Goal: Transaction & Acquisition: Book appointment/travel/reservation

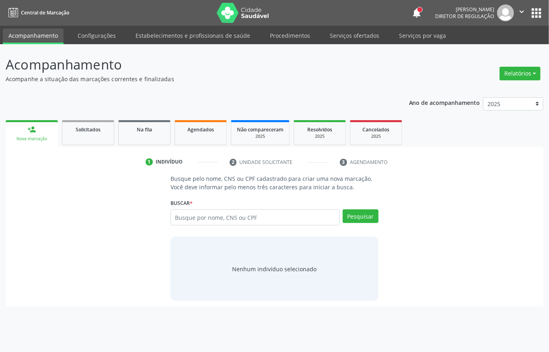
click at [219, 215] on input "text" at bounding box center [255, 218] width 169 height 16
type input "08953041473"
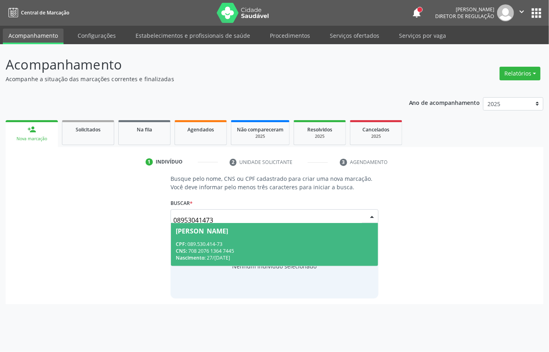
click at [272, 239] on span "Rita Janinin da Silva CPF: 089.530.414-73 CNS: 708 2076 1364 7445 Nascimento: 2…" at bounding box center [274, 244] width 207 height 43
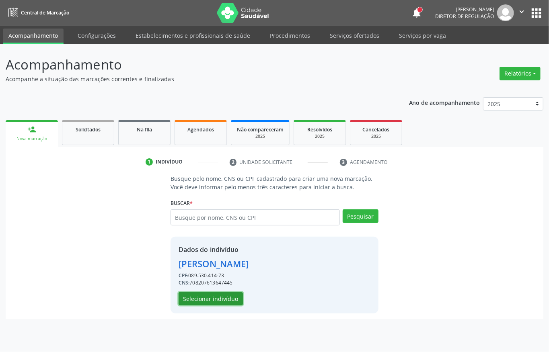
click at [224, 306] on button "Selecionar indivíduo" at bounding box center [211, 299] width 64 height 14
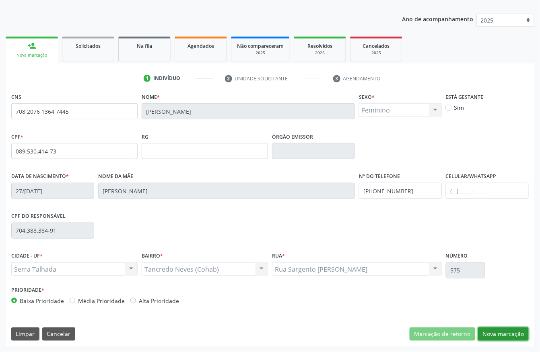
click at [499, 331] on button "Nova marcação" at bounding box center [503, 335] width 51 height 14
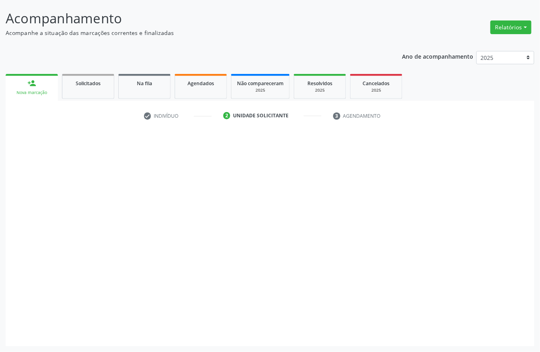
scroll to position [47, 0]
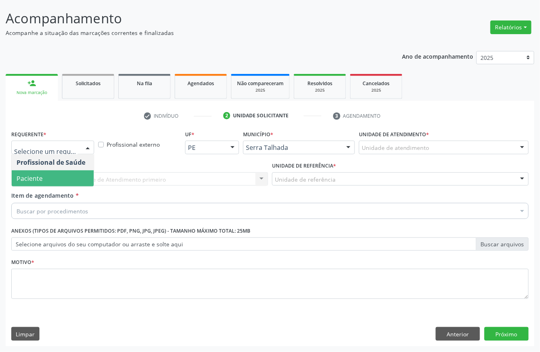
click at [55, 175] on span "Paciente" at bounding box center [53, 179] width 82 height 16
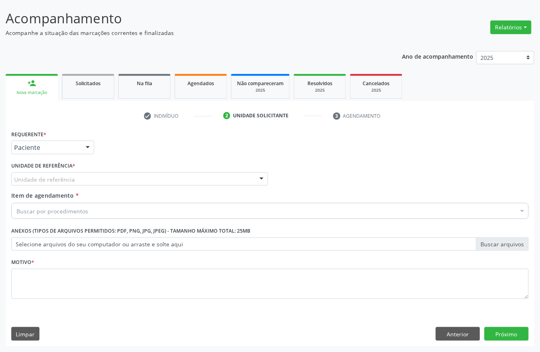
click at [53, 173] on div "Unidade de referência" at bounding box center [139, 180] width 257 height 14
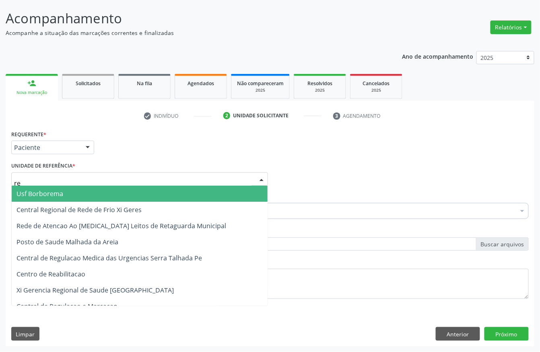
type input "rea"
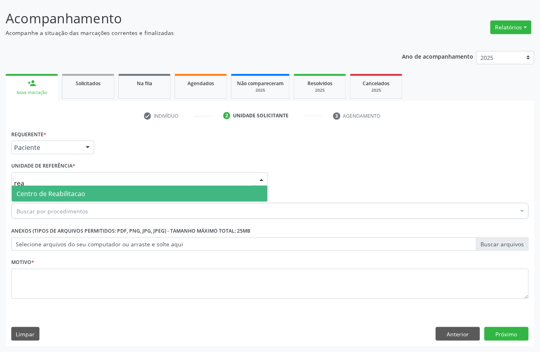
click at [57, 195] on span "Centro de Reabilitacao" at bounding box center [50, 193] width 69 height 9
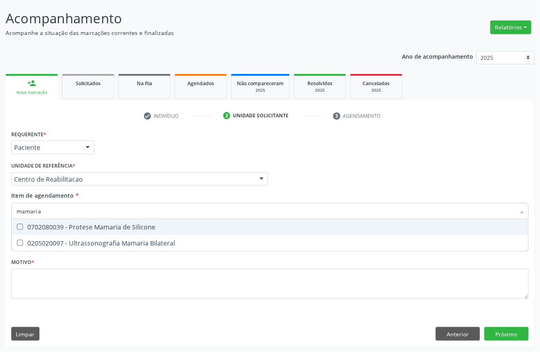
type input "mamaria b"
click at [48, 229] on div "0205020097 - Ultrassonografia Mamaria Bilateral" at bounding box center [269, 227] width 507 height 6
checkbox Bilateral "true"
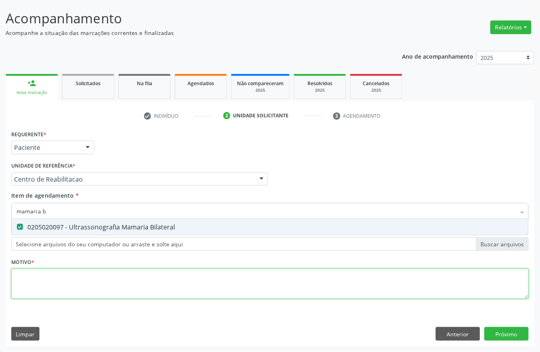
click at [41, 280] on div "Requerente * Paciente Profissional de Saúde Paciente Nenhum resultado encontrad…" at bounding box center [269, 219] width 517 height 182
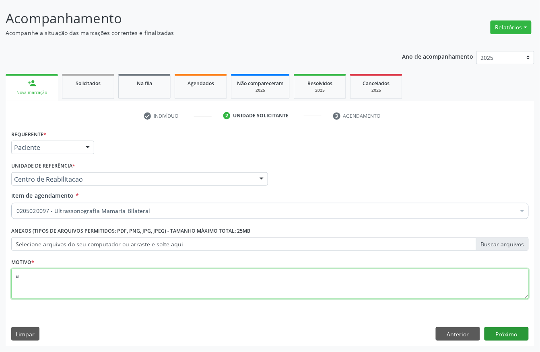
type textarea "a"
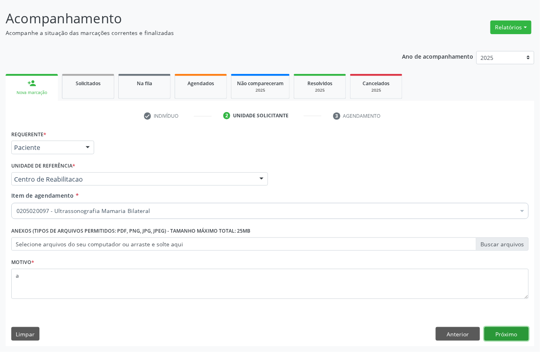
click at [522, 330] on button "Próximo" at bounding box center [506, 334] width 44 height 14
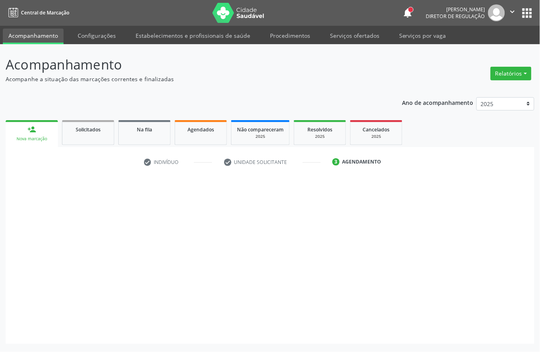
scroll to position [0, 0]
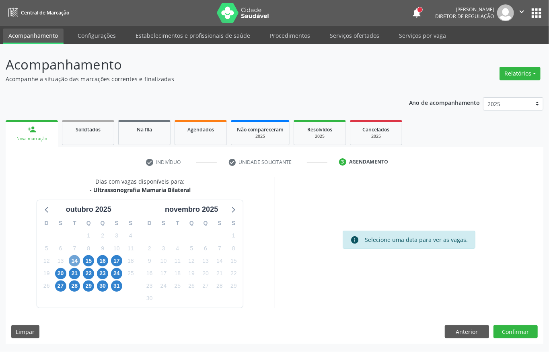
click at [76, 261] on span "14" at bounding box center [74, 260] width 11 height 11
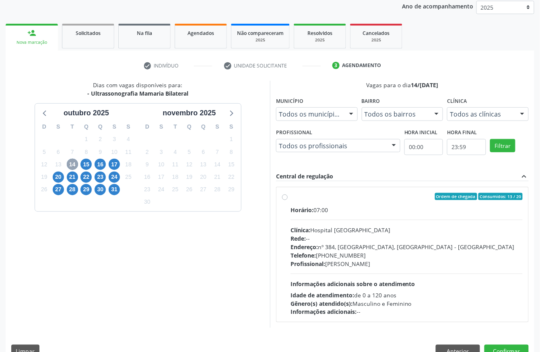
scroll to position [115, 0]
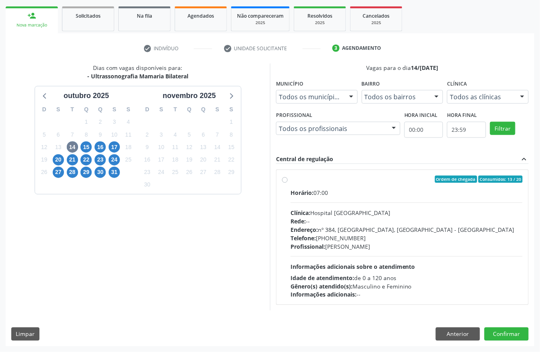
click at [312, 259] on div "Horário: 07:00 Clínica: Hospital Sao Francisco Rede: -- Endereço: nº 384, Varze…" at bounding box center [406, 244] width 232 height 111
click at [288, 183] on input "Ordem de chegada Consumidos: 13 / 20 Horário: 07:00 Clínica: Hospital Sao Franc…" at bounding box center [285, 179] width 6 height 7
radio input "true"
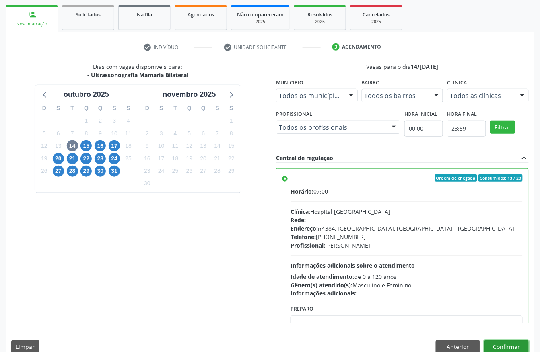
click at [513, 346] on button "Confirmar" at bounding box center [506, 348] width 44 height 14
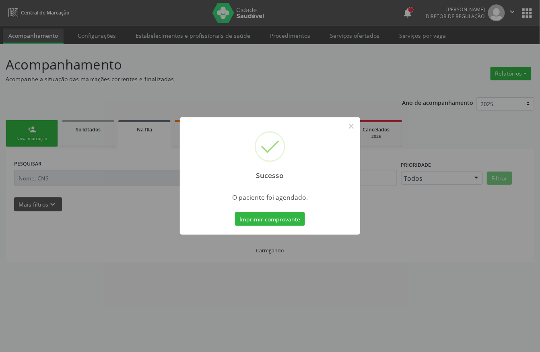
scroll to position [0, 0]
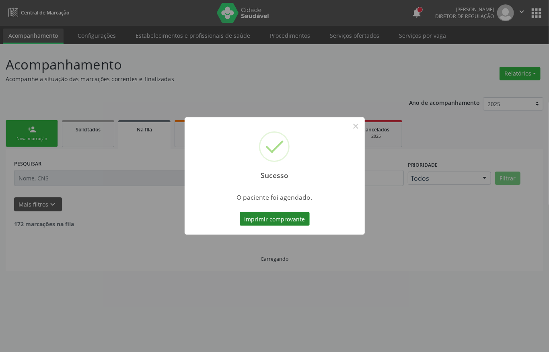
click at [272, 219] on button "Imprimir comprovante" at bounding box center [275, 219] width 70 height 14
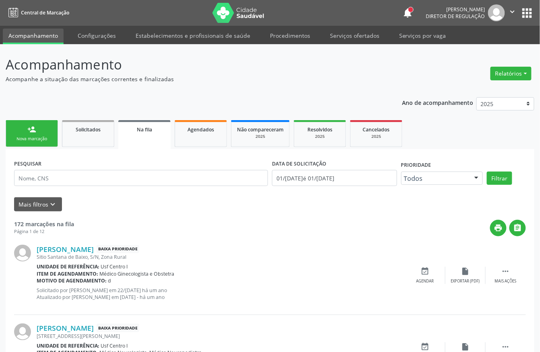
click at [50, 139] on div "Nova marcação" at bounding box center [32, 139] width 40 height 6
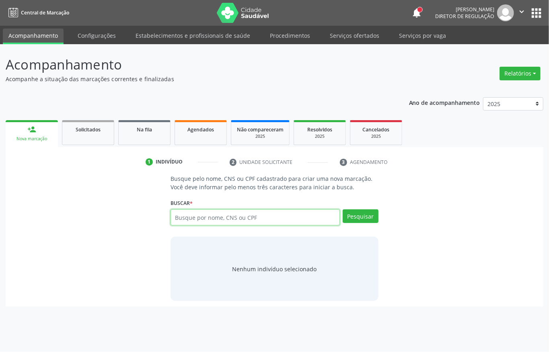
click at [177, 213] on input "text" at bounding box center [255, 218] width 169 height 16
paste input "CNS: 708 2076 1364 7445"
type input "CNS: 708 2076 1364 7445"
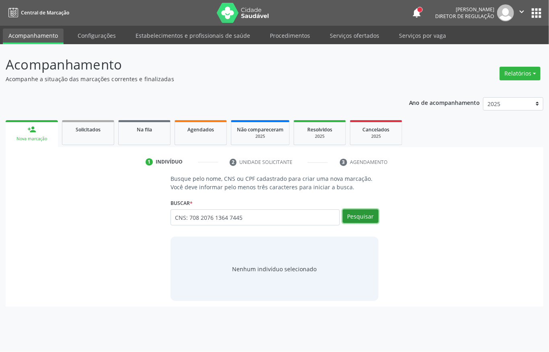
click at [371, 216] on button "Pesquisar" at bounding box center [361, 217] width 36 height 14
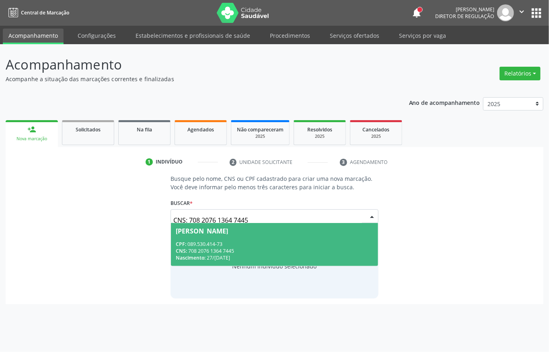
click at [245, 256] on div "Nascimento: 27/04/1985" at bounding box center [275, 258] width 198 height 7
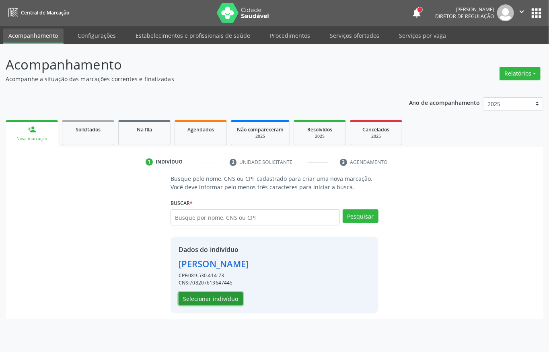
click at [229, 298] on button "Selecionar indivíduo" at bounding box center [211, 299] width 64 height 14
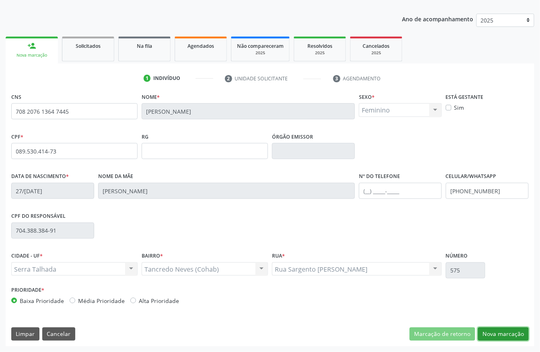
click at [499, 334] on button "Nova marcação" at bounding box center [503, 335] width 51 height 14
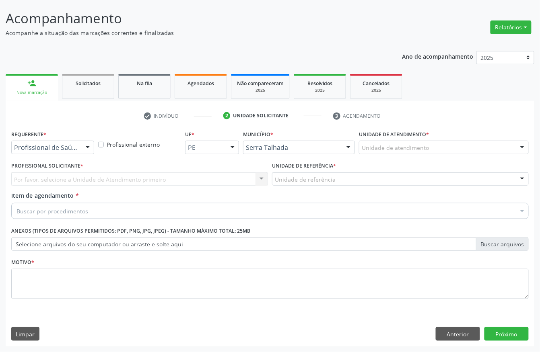
click at [77, 152] on div "Profissional de Saúde" at bounding box center [52, 148] width 83 height 14
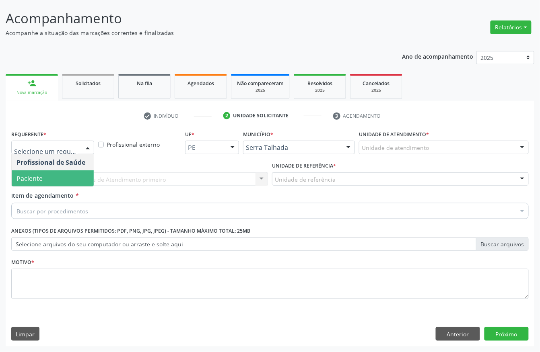
click at [58, 173] on span "Paciente" at bounding box center [53, 179] width 82 height 16
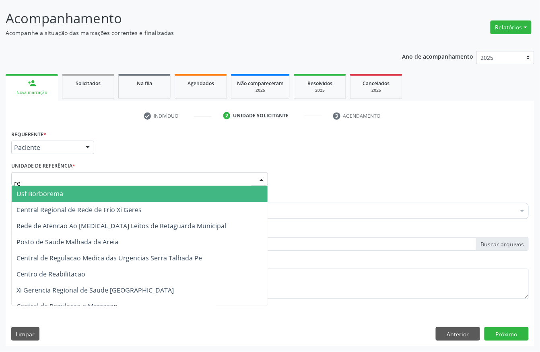
type input "rea"
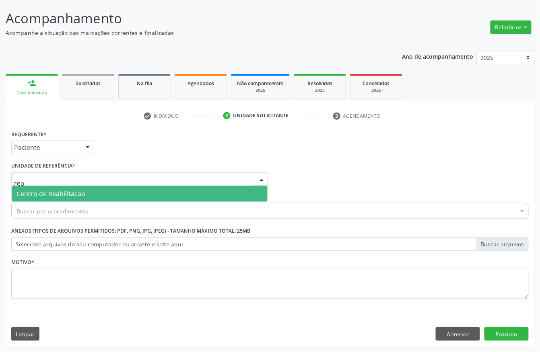
click at [58, 187] on span "Centro de Reabilitacao" at bounding box center [140, 194] width 256 height 16
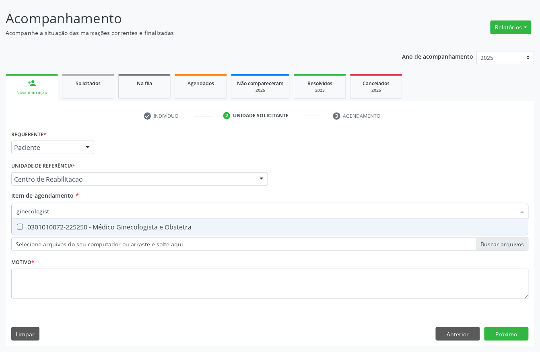
type input "ginecologista"
click at [68, 224] on div "0301010072-225250 - Médico Ginecologista e Obstetra" at bounding box center [269, 227] width 507 height 6
checkbox Obstetra "true"
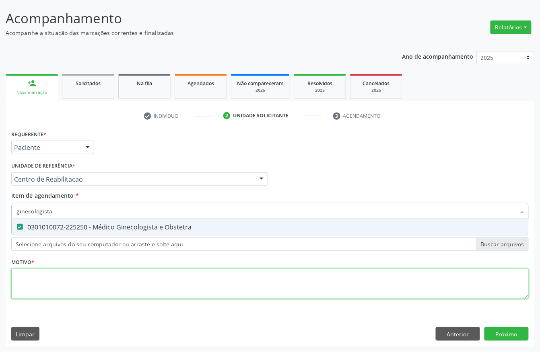
click at [41, 281] on div "Requerente * Paciente Profissional de Saúde Paciente Nenhum resultado encontrad…" at bounding box center [269, 219] width 517 height 182
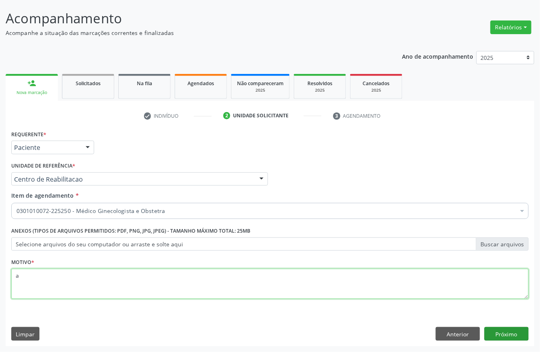
type textarea "a"
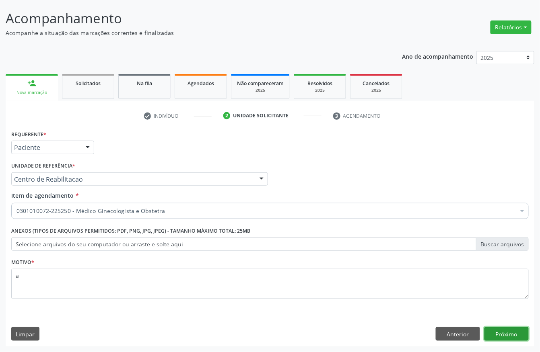
click at [502, 335] on button "Próximo" at bounding box center [506, 334] width 44 height 14
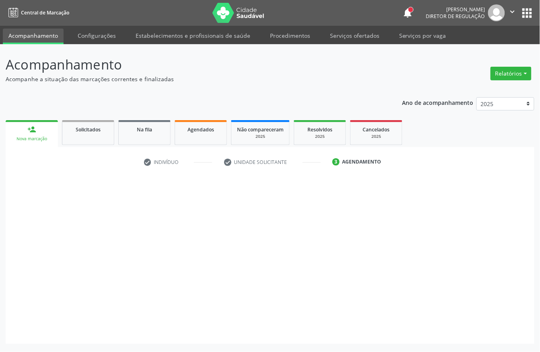
scroll to position [0, 0]
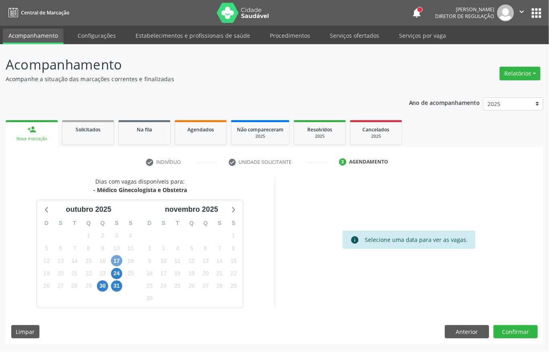
click at [118, 260] on span "17" at bounding box center [116, 260] width 11 height 11
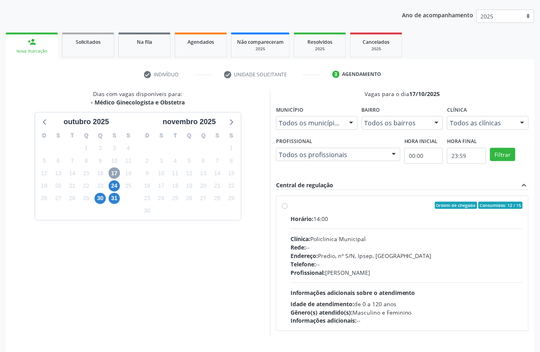
scroll to position [107, 0]
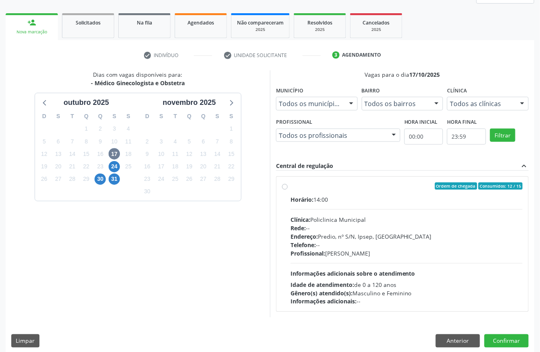
click at [344, 224] on div "Rede: --" at bounding box center [406, 228] width 232 height 8
click at [288, 190] on input "Ordem de chegada Consumidos: 12 / 15 Horário: 14:00 Clínica: Policlinica Munici…" at bounding box center [285, 186] width 6 height 7
radio input "true"
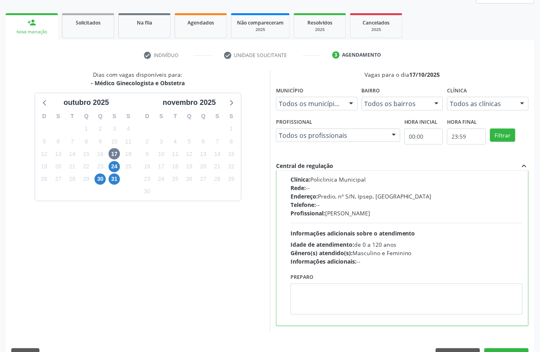
scroll to position [129, 0]
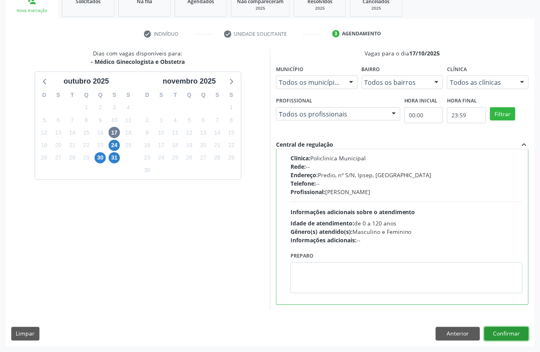
click at [510, 336] on button "Confirmar" at bounding box center [506, 334] width 44 height 14
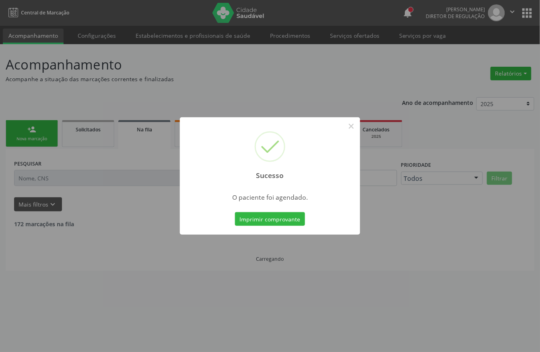
scroll to position [0, 0]
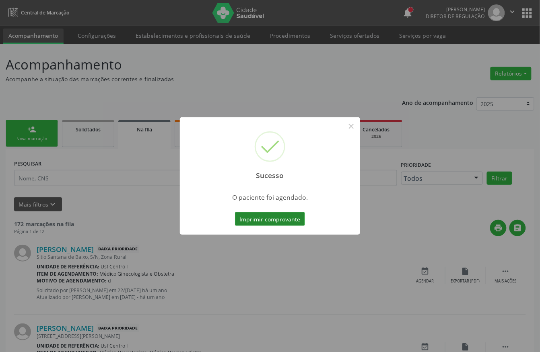
click at [285, 221] on button "Imprimir comprovante" at bounding box center [270, 219] width 70 height 14
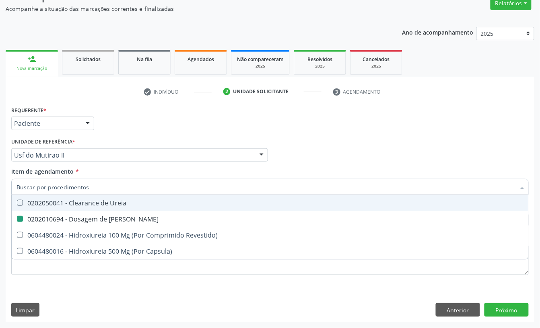
checkbox Ureia "false"
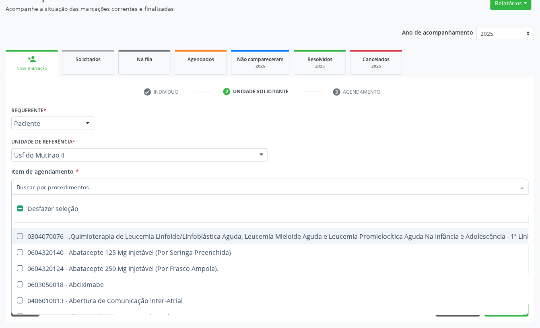
scroll to position [71, 0]
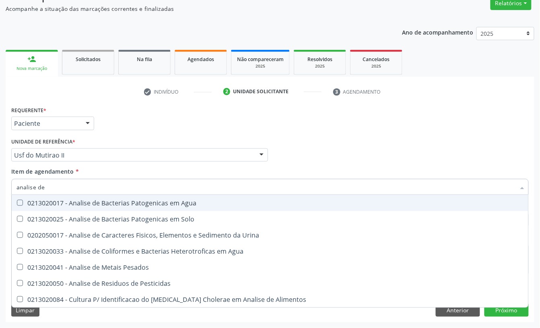
type input "analise de c"
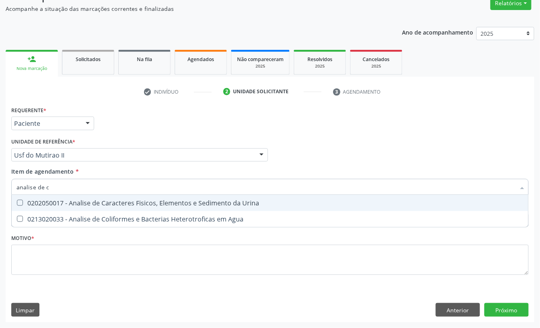
click at [54, 204] on div "0202050017 - Analise de Caracteres Fisicos, Elementos e Sedimento da Urina" at bounding box center [269, 203] width 507 height 6
checkbox Urina "true"
click at [50, 185] on input "analise de c" at bounding box center [265, 187] width 499 height 16
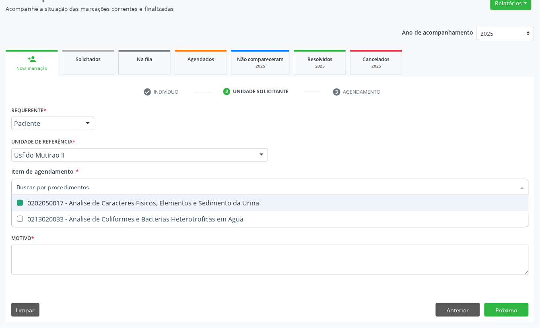
checkbox Urina "false"
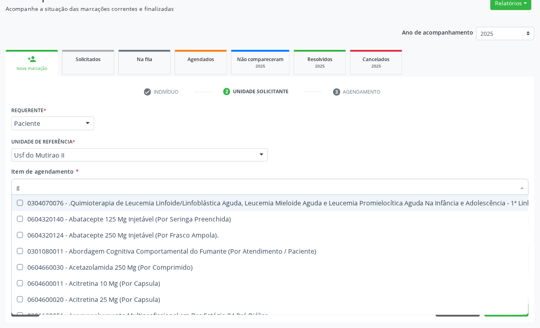
type input "gl"
checkbox Pé "true"
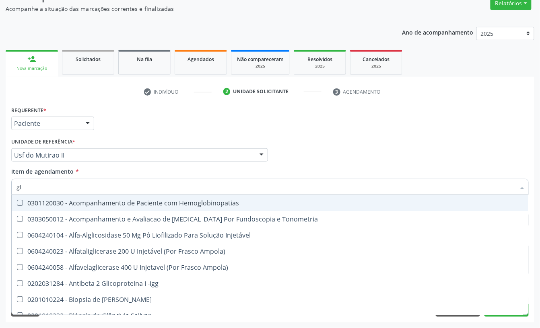
type input "gli"
checkbox Glomerular "true"
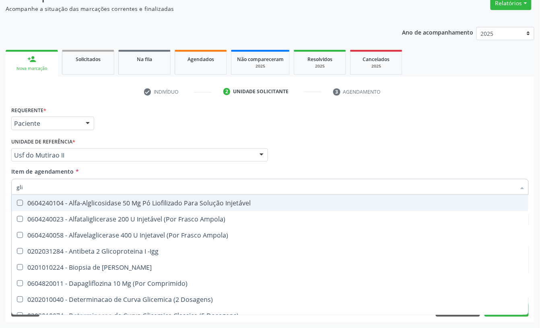
type input "glic"
checkbox Derrames "true"
checkbox Triglicerideos "false"
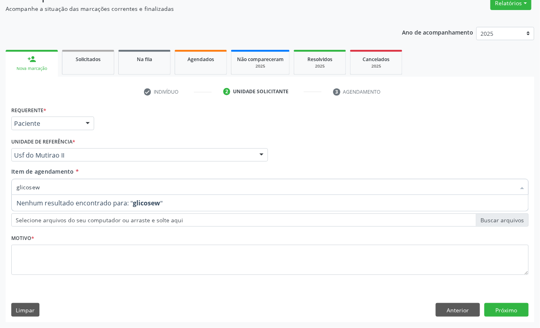
type input "glicose"
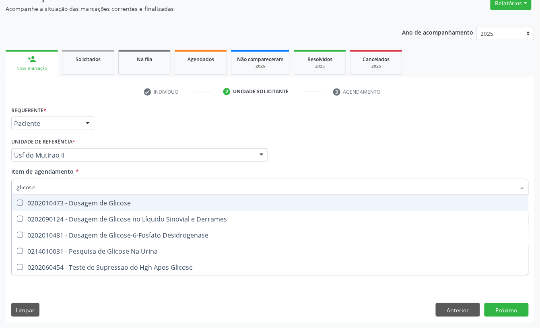
click at [66, 205] on div "0202010473 - Dosagem de Glicose" at bounding box center [269, 203] width 507 height 6
checkbox Glicose "true"
click at [60, 185] on input "glicose" at bounding box center [265, 187] width 499 height 16
checkbox Glicose "false"
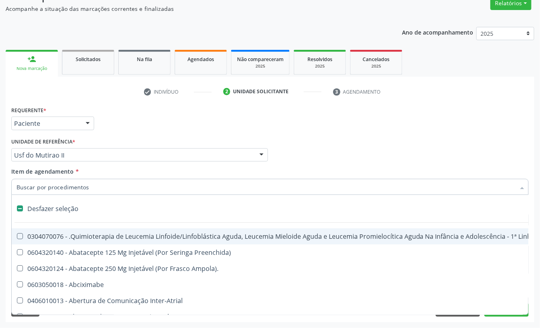
type input "h"
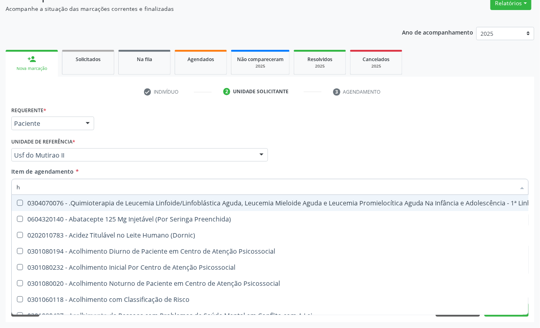
checkbox Hematologica "false"
checkbox Hdl "true"
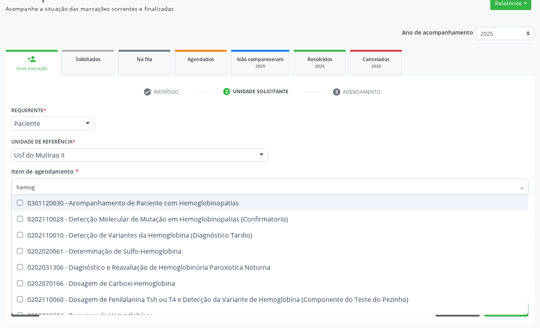
type input "hemogr"
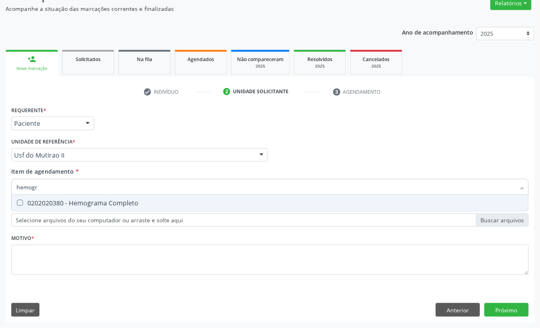
click at [60, 204] on div "0202020380 - Hemograma Completo" at bounding box center [269, 203] width 507 height 6
checkbox Completo "true"
click at [59, 190] on input "hemogr" at bounding box center [265, 187] width 499 height 16
type input "col"
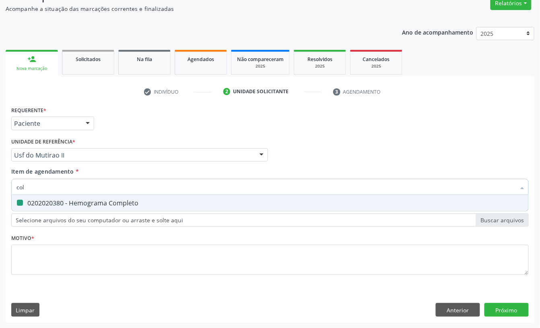
checkbox Completo "false"
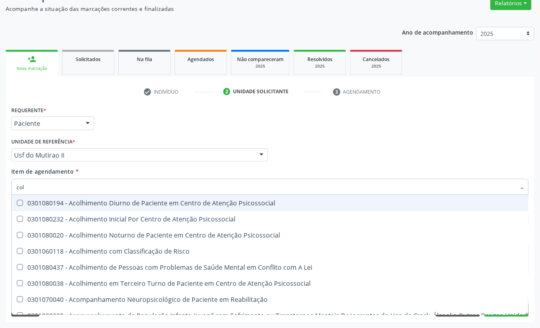
type input "cole"
checkbox Utero "true"
checkbox Coletiva "true"
checkbox Oncologia "true"
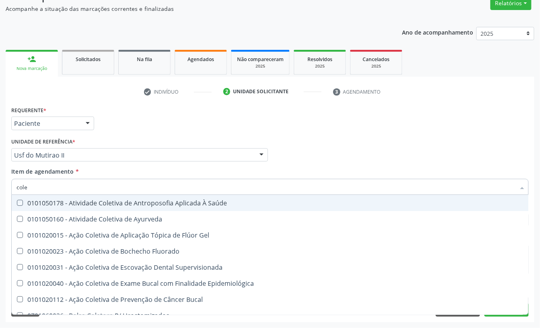
type input "coles"
checkbox Saúde "true"
checkbox Ayurveda "true"
checkbox Gel "true"
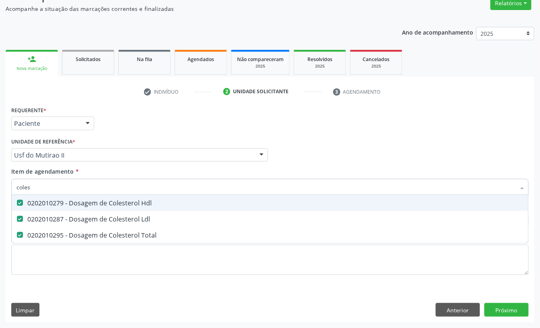
click at [111, 134] on div "Requerente * Paciente Profissional de Saúde Paciente Nenhum resultado encontrad…" at bounding box center [269, 119] width 521 height 31
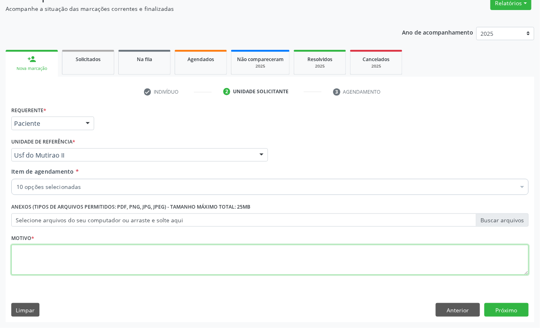
click at [54, 258] on textarea at bounding box center [269, 260] width 517 height 31
type textarea "s"
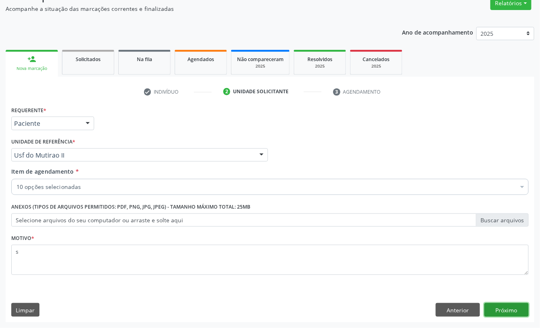
click at [491, 307] on button "Próximo" at bounding box center [506, 310] width 44 height 14
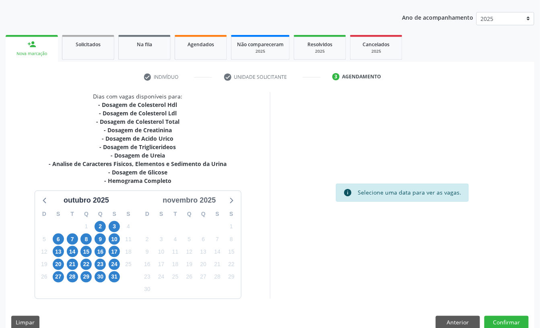
scroll to position [99, 0]
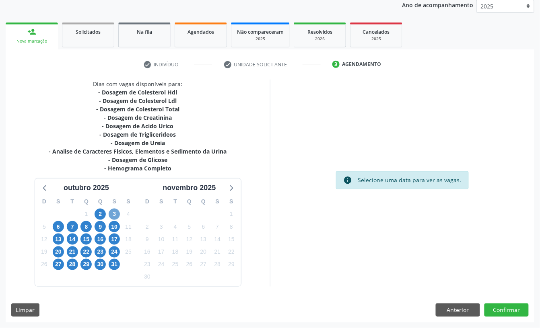
click at [111, 215] on span "3" at bounding box center [114, 214] width 11 height 11
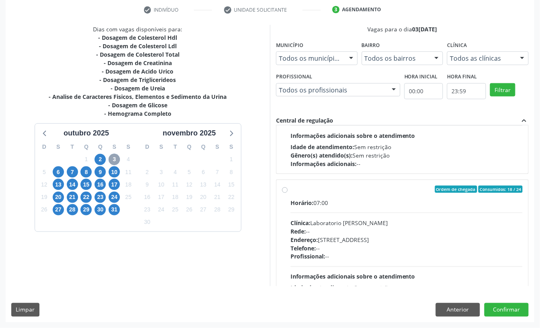
scroll to position [269, 0]
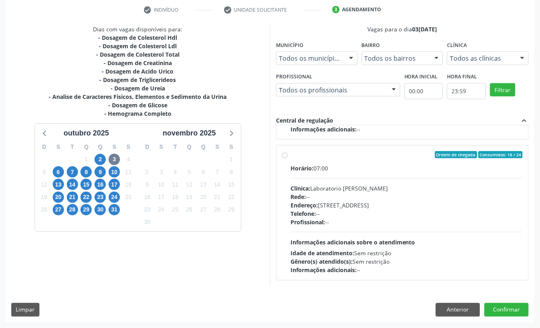
click at [430, 200] on div "Rede: --" at bounding box center [406, 197] width 232 height 8
click at [288, 159] on input "Ordem de chegada Consumidos: 18 / 24 Horário: 07:00 Clínica: Laboratorio [PERSO…" at bounding box center [285, 154] width 6 height 7
radio input "true"
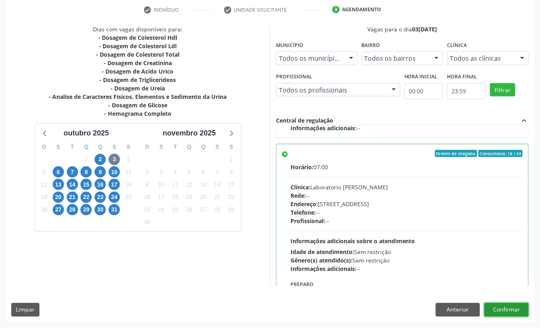
click at [505, 315] on button "Confirmar" at bounding box center [506, 310] width 44 height 14
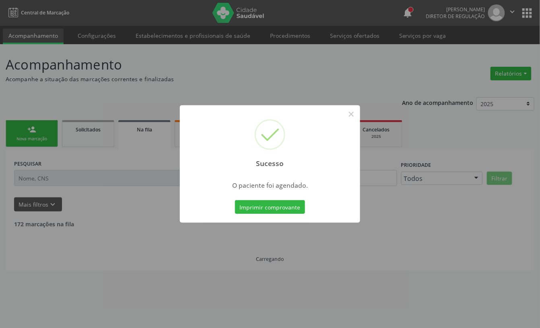
scroll to position [0, 0]
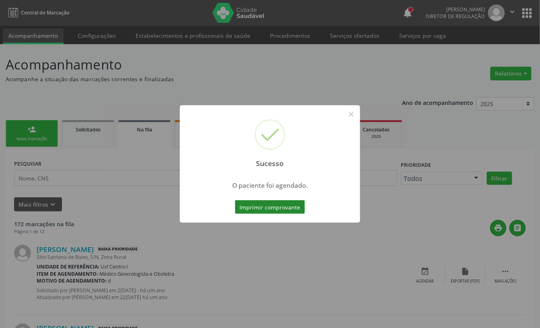
click at [281, 207] on button "Imprimir comprovante" at bounding box center [270, 207] width 70 height 14
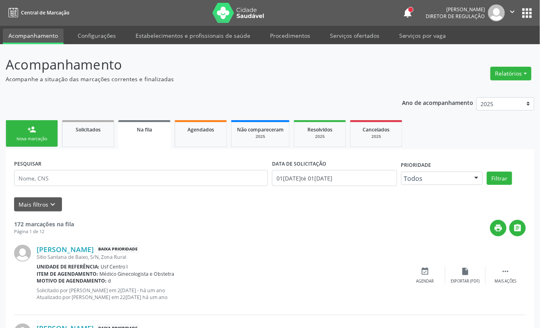
click at [47, 139] on div "Nova marcação" at bounding box center [32, 139] width 40 height 6
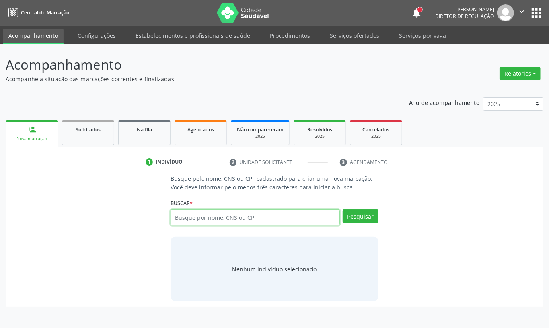
click at [218, 217] on input "text" at bounding box center [255, 218] width 169 height 16
paste input "CNS: 700 0095 9403 8408"
type input "CNS: 700 0095 9403 8408"
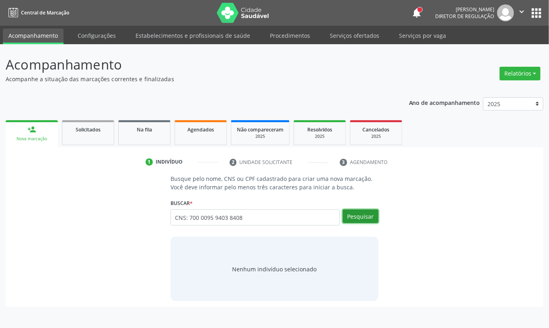
click at [356, 221] on button "Pesquisar" at bounding box center [361, 217] width 36 height 14
type input "CNS: 700 0095 9403 8408"
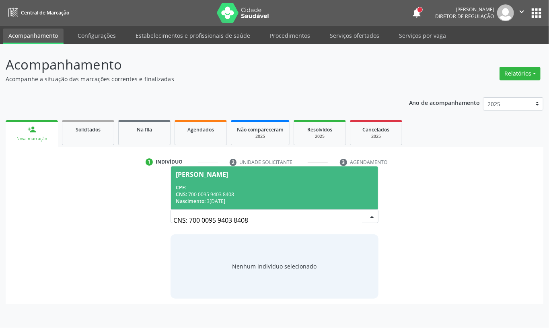
click at [273, 199] on div "Nascimento: 31[DATE]" at bounding box center [275, 201] width 198 height 7
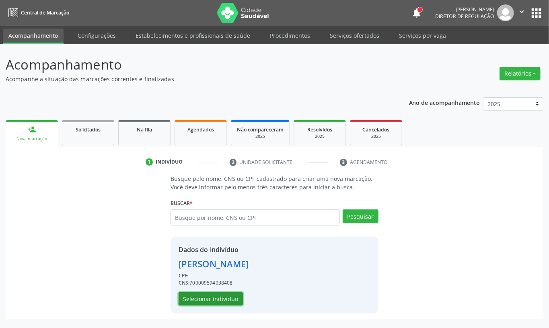
click at [219, 297] on button "Selecionar indivíduo" at bounding box center [211, 299] width 64 height 14
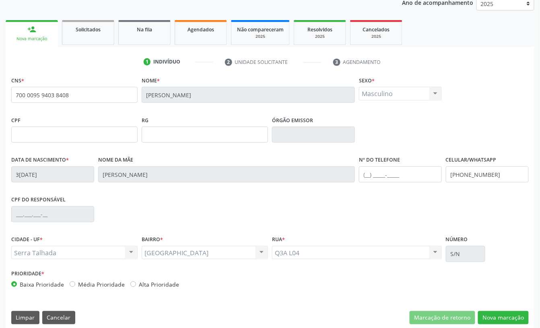
scroll to position [108, 0]
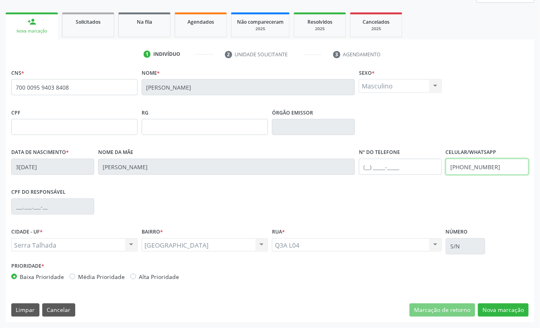
click at [482, 171] on input "[PHONE_NUMBER]" at bounding box center [487, 167] width 83 height 16
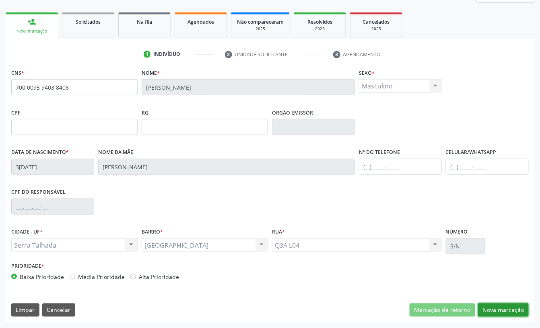
click at [506, 311] on button "Nova marcação" at bounding box center [503, 311] width 51 height 14
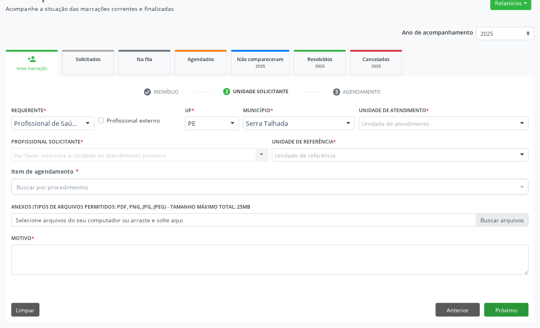
scroll to position [71, 0]
click at [82, 122] on div at bounding box center [88, 124] width 12 height 14
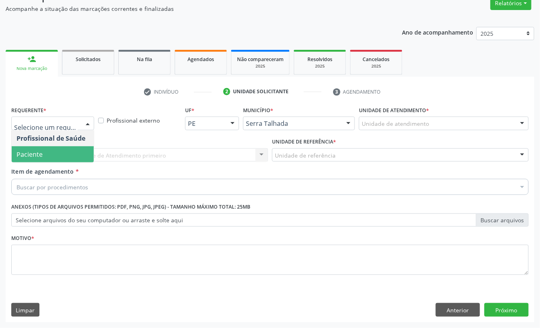
click at [45, 162] on div "Profissional de Saúde Paciente Nenhum resultado encontrado para: " " Não há nen…" at bounding box center [52, 146] width 83 height 33
click at [38, 156] on span "Paciente" at bounding box center [29, 154] width 26 height 9
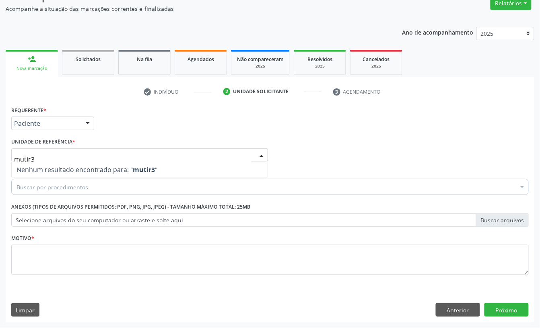
type input "mutir"
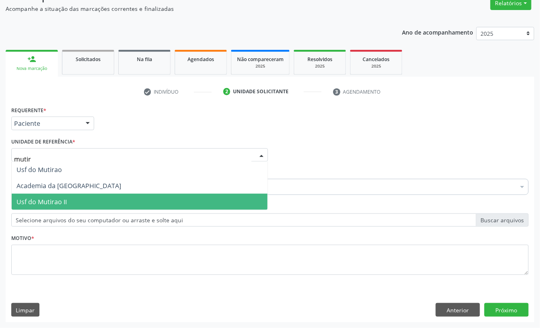
click at [62, 202] on span "Usf do Mutirao II" at bounding box center [41, 202] width 50 height 9
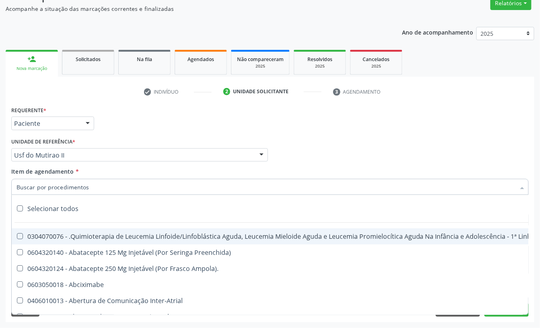
click at [43, 184] on input "Item de agendamento *" at bounding box center [265, 187] width 499 height 16
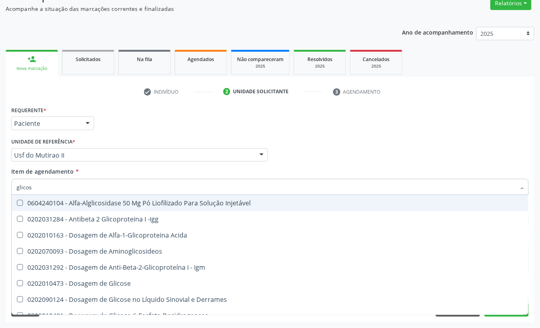
type input "glicosi"
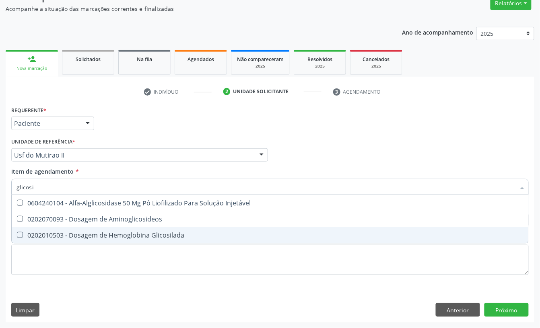
click at [47, 235] on div "0202010503 - Dosagem de Hemoglobina Glicosilada" at bounding box center [269, 235] width 507 height 6
checkbox Glicosilada "true"
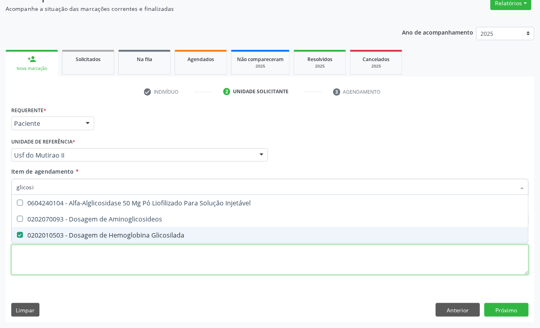
click at [35, 261] on div "Requerente * Paciente Profissional de Saúde Paciente Nenhum resultado encontrad…" at bounding box center [269, 195] width 517 height 182
checkbox Aminoglicosideos "true"
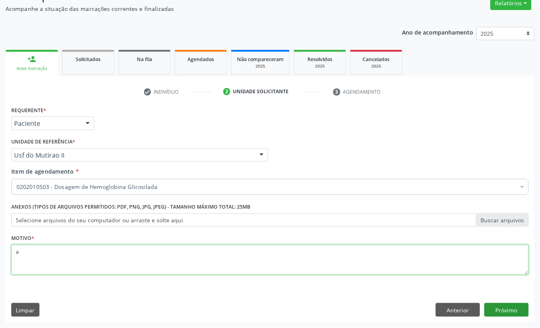
type textarea "a"
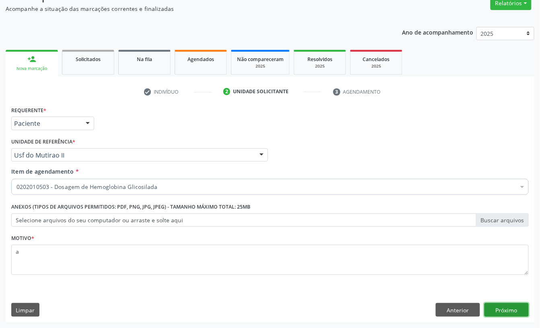
click at [495, 309] on button "Próximo" at bounding box center [506, 310] width 44 height 14
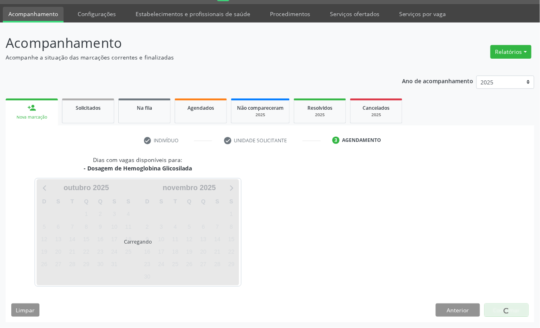
scroll to position [23, 0]
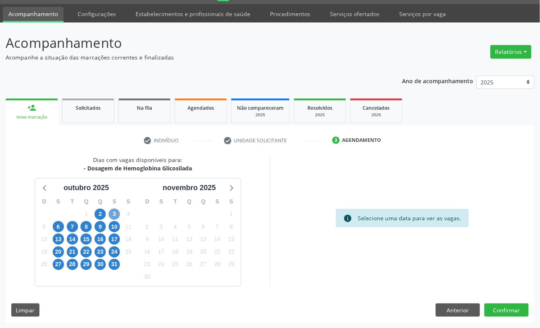
click at [119, 214] on span "3" at bounding box center [114, 214] width 11 height 11
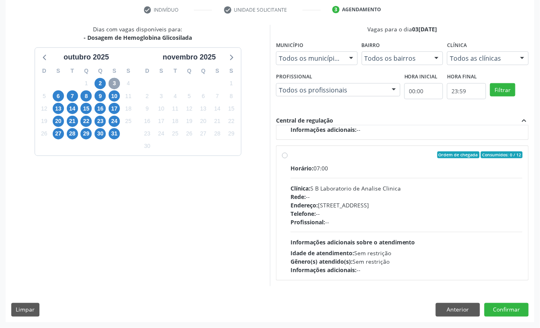
scroll to position [0, 0]
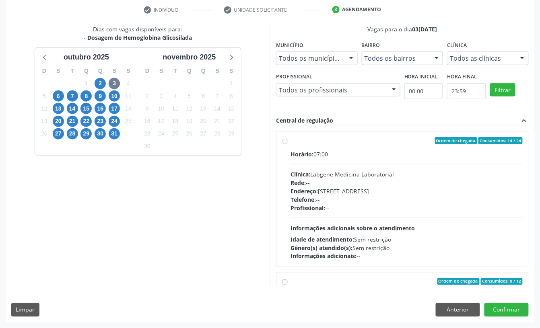
click at [393, 200] on div "Telefone: --" at bounding box center [406, 200] width 232 height 8
click at [288, 144] on input "Ordem de chegada Consumidos: 14 / 24 Horário: 07:00 Clínica: Labgene Medicina L…" at bounding box center [285, 140] width 6 height 7
radio input "true"
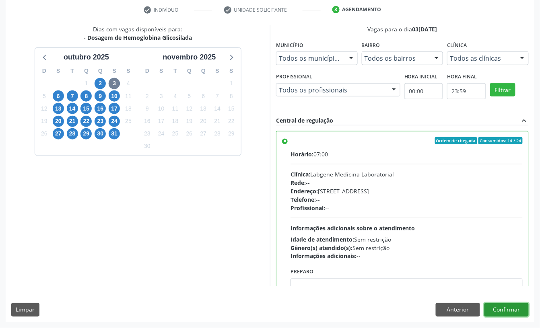
click at [494, 311] on button "Confirmar" at bounding box center [506, 310] width 44 height 14
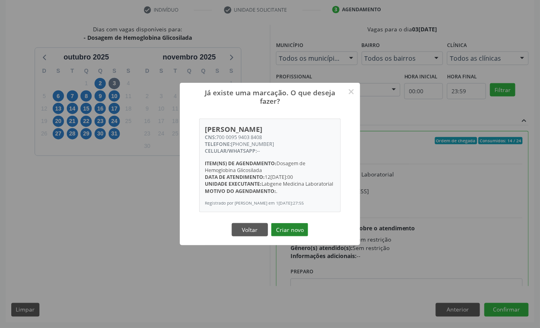
click at [289, 232] on button "Criar novo" at bounding box center [289, 230] width 37 height 14
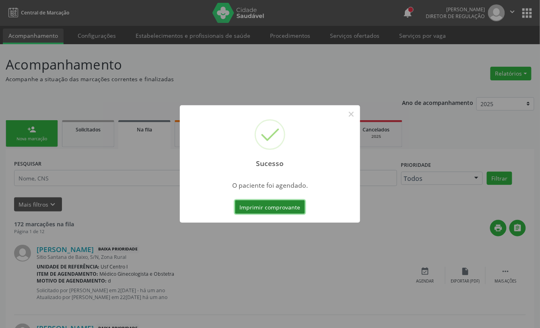
click at [274, 209] on button "Imprimir comprovante" at bounding box center [270, 207] width 70 height 14
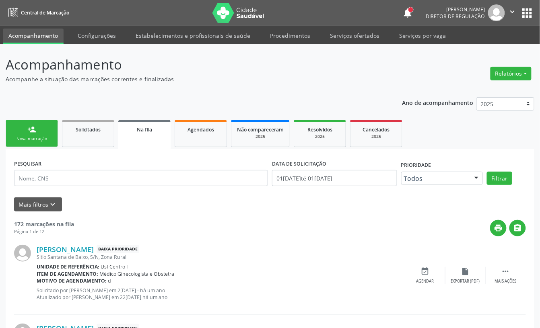
click at [32, 130] on div "person_add" at bounding box center [31, 129] width 9 height 9
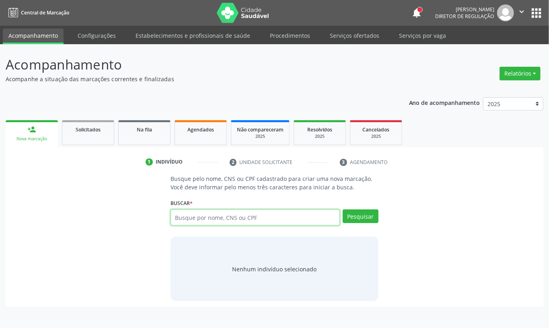
click at [181, 220] on input "text" at bounding box center [255, 218] width 169 height 16
type input "700405906519549"
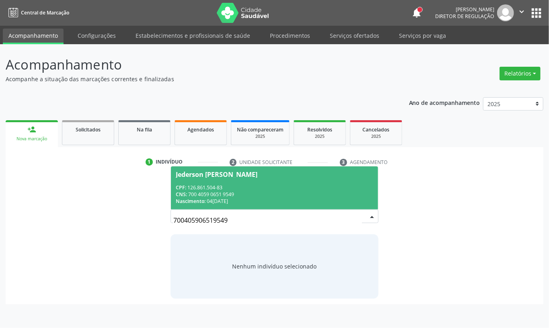
click at [263, 201] on div "Nascimento: [DATE]" at bounding box center [275, 201] width 198 height 7
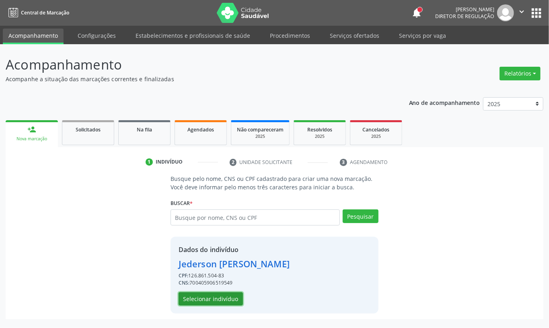
click at [209, 295] on button "Selecionar indivíduo" at bounding box center [211, 299] width 64 height 14
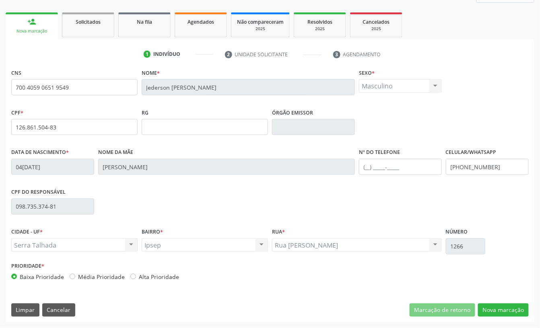
scroll to position [108, 0]
click at [484, 172] on input "[PHONE_NUMBER]" at bounding box center [487, 167] width 83 height 16
click at [512, 316] on button "Nova marcação" at bounding box center [503, 311] width 51 height 14
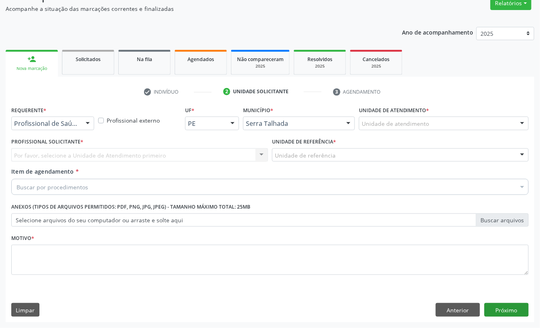
scroll to position [71, 0]
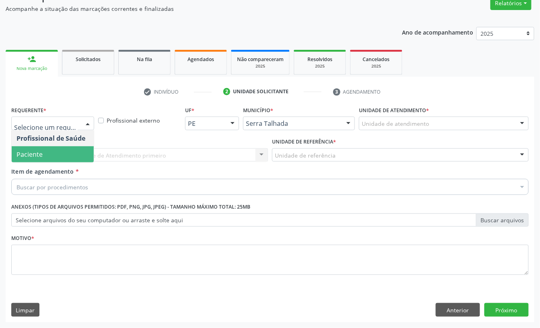
click at [60, 152] on span "Paciente" at bounding box center [53, 154] width 82 height 16
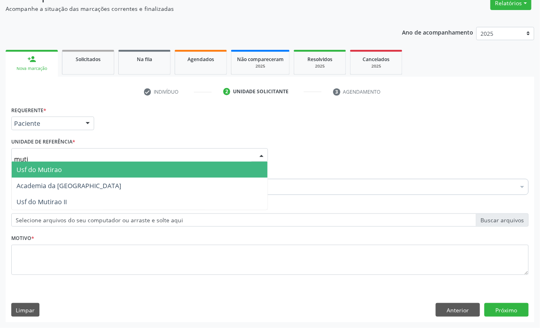
type input "mutir"
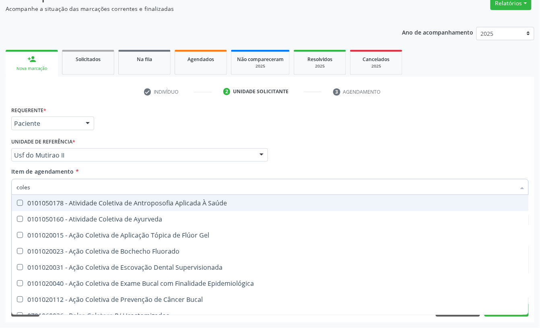
type input "colest"
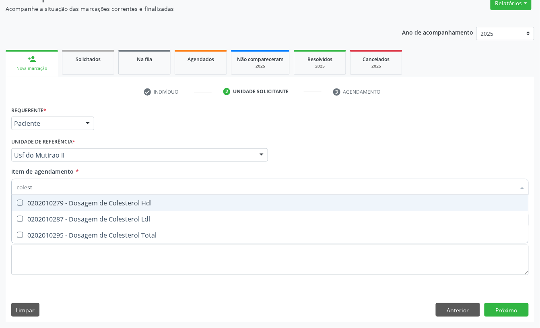
click at [76, 200] on div "0202010279 - Dosagem de Colesterol Hdl" at bounding box center [269, 203] width 507 height 6
checkbox Hdl "true"
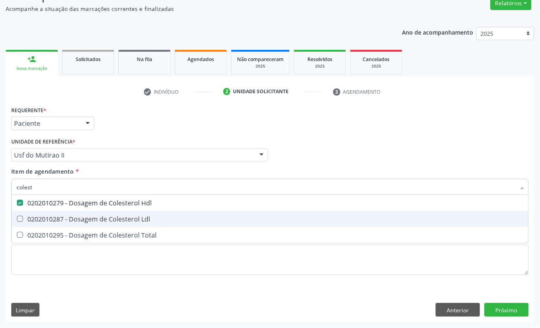
click at [58, 224] on span "0202010287 - Dosagem de Colesterol Ldl" at bounding box center [270, 219] width 517 height 16
checkbox Ldl "true"
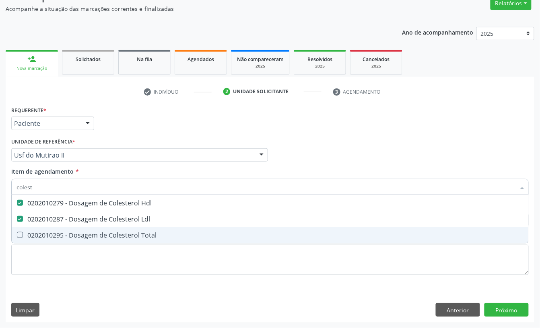
click at [55, 237] on div "0202010295 - Dosagem de Colesterol Total" at bounding box center [269, 235] width 507 height 6
checkbox Total "true"
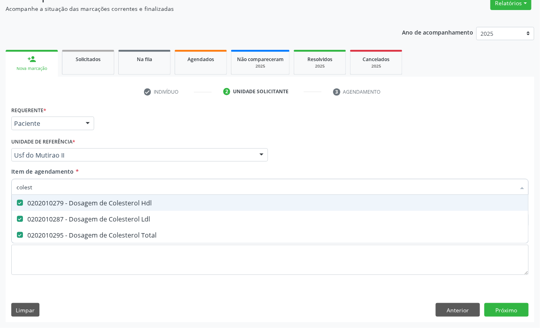
click at [63, 183] on input "colest" at bounding box center [265, 187] width 499 height 16
type input "tri"
checkbox Hdl "false"
checkbox Ldl "false"
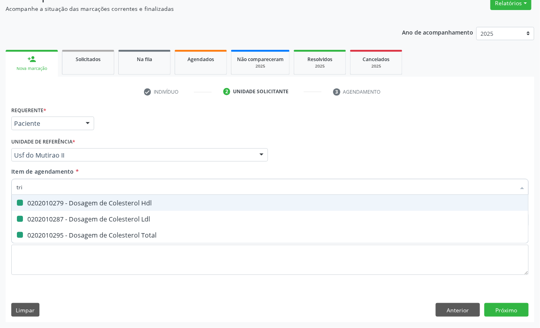
checkbox Total "false"
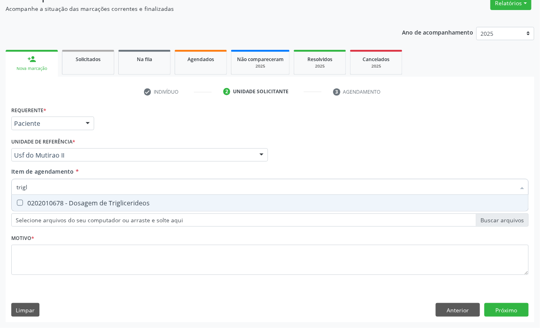
type input "trigli"
click at [53, 201] on div "0202010678 - Dosagem de Triglicerideos" at bounding box center [269, 203] width 507 height 6
checkbox Triglicerideos "true"
click at [51, 189] on input "trigli" at bounding box center [265, 187] width 499 height 16
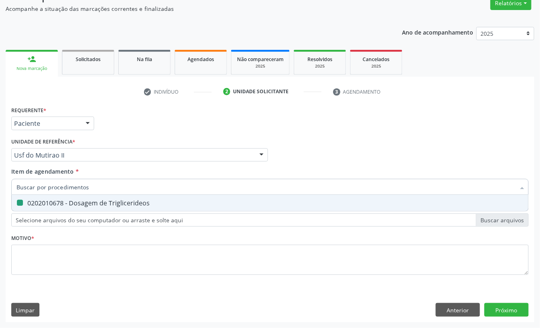
checkbox Triglicerideos "false"
type input "hemogra"
click at [70, 204] on div "0202020380 - Hemograma Completo" at bounding box center [269, 203] width 507 height 6
checkbox Completo "true"
click at [68, 188] on input "hemogra" at bounding box center [265, 187] width 499 height 16
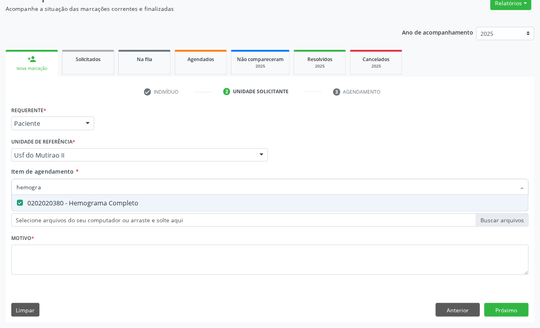
click at [68, 188] on input "hemogra" at bounding box center [265, 187] width 499 height 16
checkbox Completo "false"
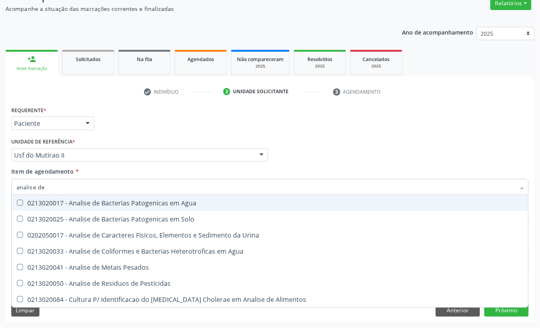
type input "analise de c"
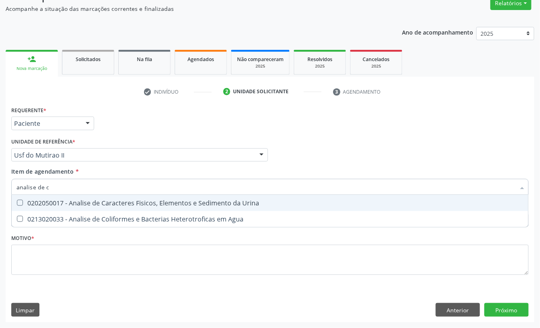
click at [73, 200] on div "0202050017 - Analise de Caracteres Fisicos, Elementos e Sedimento da Urina" at bounding box center [269, 203] width 507 height 6
checkbox Urina "true"
click at [66, 191] on input "analise de c" at bounding box center [265, 187] width 499 height 16
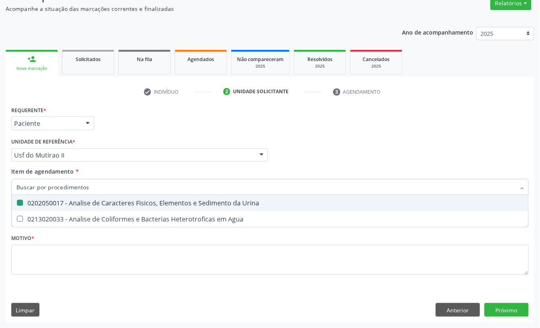
checkbox Urina "false"
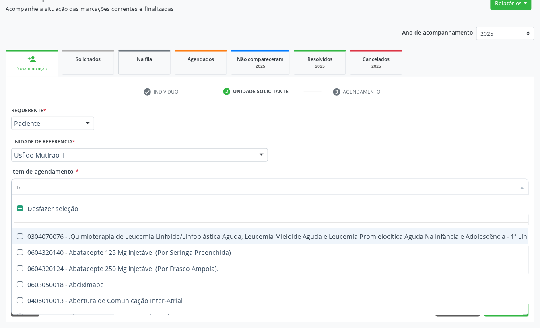
type input "tra"
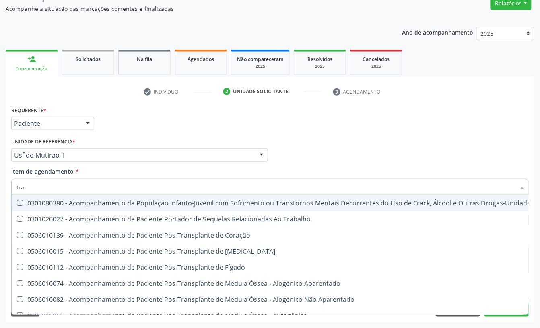
checkbox Intracraniano "false"
checkbox Glomerular "false"
checkbox Bacteriana\) "false"
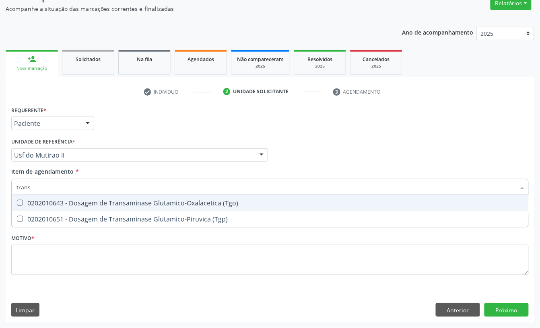
type input "transa"
click at [55, 202] on div "0202010643 - Dosagem de Transaminase Glutamico-Oxalacetica (Tgo)" at bounding box center [269, 203] width 507 height 6
checkbox \(Tgo\) "true"
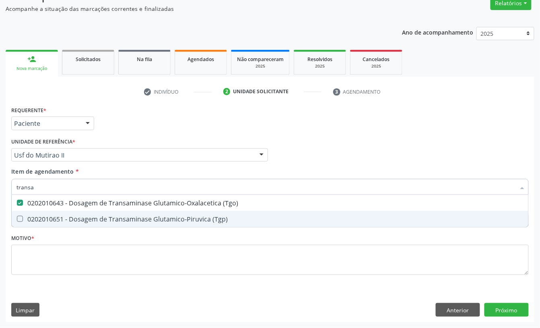
click at [55, 216] on div "0202010651 - Dosagem de Transaminase Glutamico-Piruvica (Tgp)" at bounding box center [269, 219] width 507 height 6
checkbox \(Tgp\) "true"
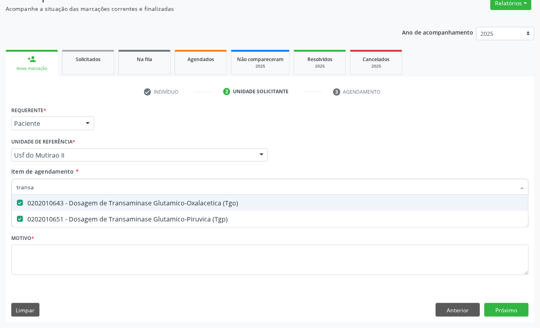
click at [40, 191] on input "transa" at bounding box center [265, 187] width 499 height 16
checkbox \(Tgo\) "false"
checkbox \(Tgp\) "false"
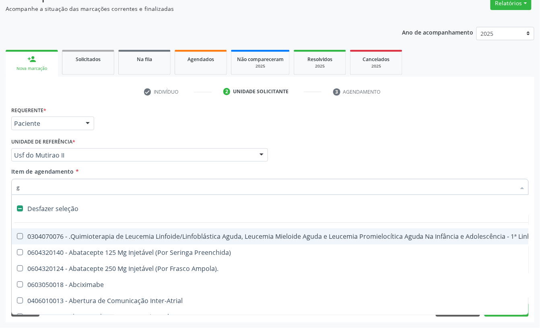
type input "gl"
checkbox Terapeutica\) "true"
checkbox Nutricional "true"
checkbox Bloco "true"
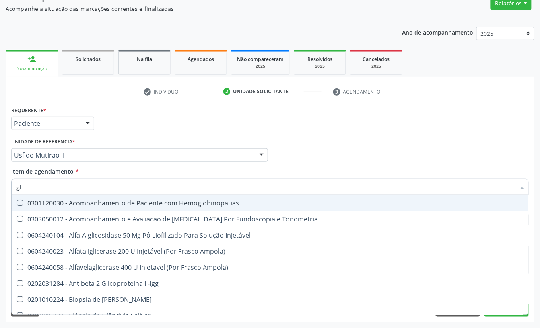
type input "gli"
checkbox Glomerular "true"
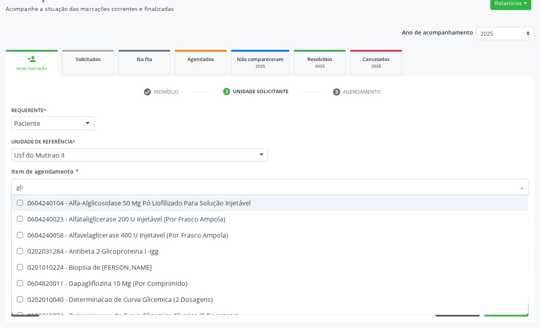
type input "glic"
checkbox Derrames "true"
checkbox Triglicerideos "false"
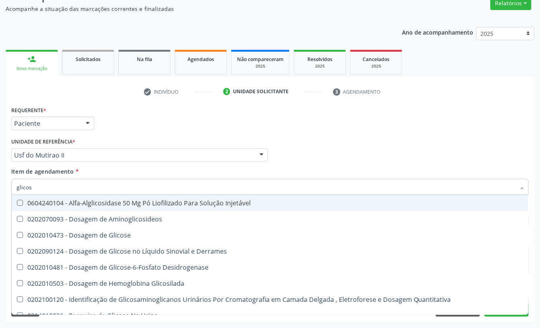
type input "glicose"
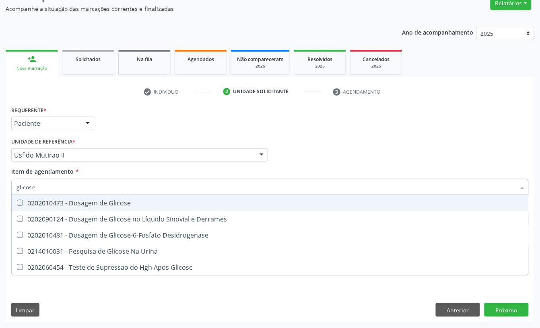
click at [40, 202] on div "0202010473 - Dosagem de Glicose" at bounding box center [269, 203] width 507 height 6
checkbox Glicose "true"
click at [119, 121] on div "Requerente * Paciente Profissional de Saúde Paciente Nenhum resultado encontrad…" at bounding box center [269, 119] width 521 height 31
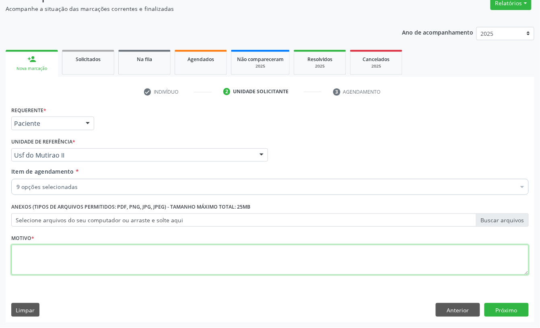
click at [41, 257] on textarea at bounding box center [269, 260] width 517 height 31
type textarea "a"
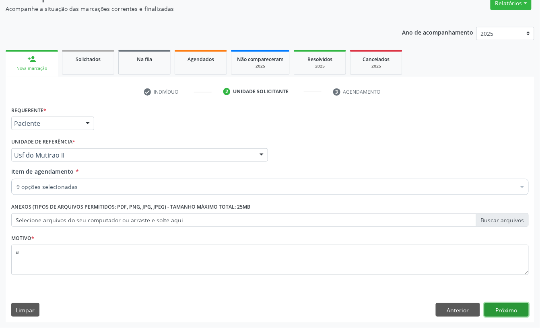
click at [528, 309] on button "Próximo" at bounding box center [506, 310] width 44 height 14
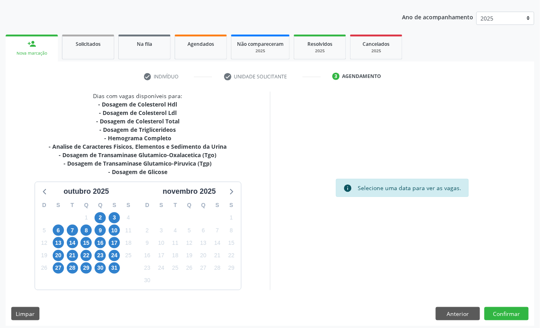
scroll to position [90, 0]
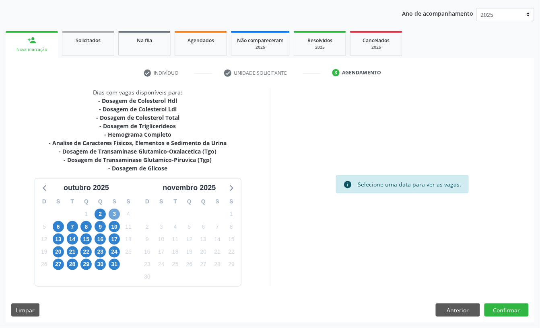
click at [114, 216] on span "3" at bounding box center [114, 214] width 11 height 11
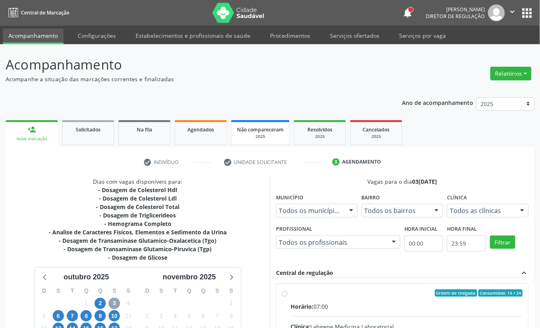
scroll to position [153, 0]
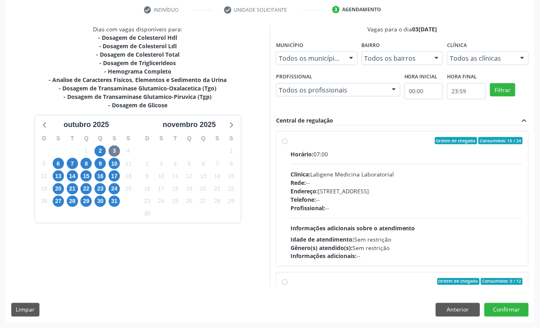
click at [332, 167] on div "Horário: 07:00 Clínica: Labgene Medicina Laboratorial Rede: -- Endereço: [STREE…" at bounding box center [406, 205] width 232 height 111
click at [288, 144] on input "Ordem de chegada Consumidos: 15 / 24 Horário: 07:00 Clínica: Labgene Medicina L…" at bounding box center [285, 140] width 6 height 7
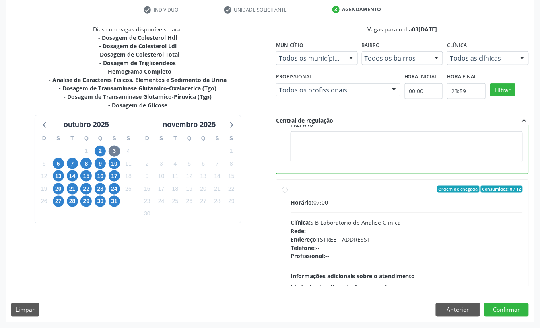
scroll to position [324, 0]
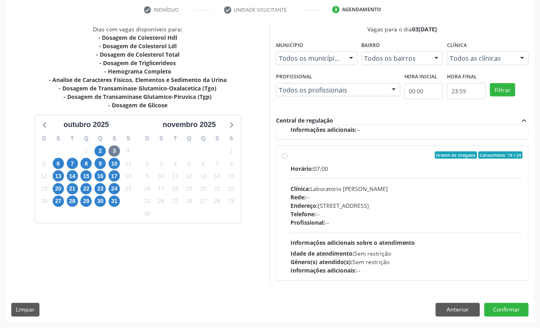
click at [485, 246] on div "Horário: 07:00 Clínica: Laboratorio [PERSON_NAME]: -- Endereço: [STREET_ADDRESS…" at bounding box center [406, 220] width 232 height 111
click at [288, 159] on input "Ordem de chegada Consumidos: 19 / 24 Horário: 07:00 Clínica: Laboratorio [PERSO…" at bounding box center [285, 155] width 6 height 7
radio input "false"
radio input "true"
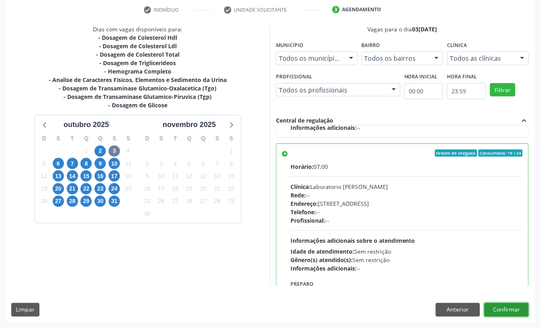
click at [498, 311] on button "Confirmar" at bounding box center [506, 310] width 44 height 14
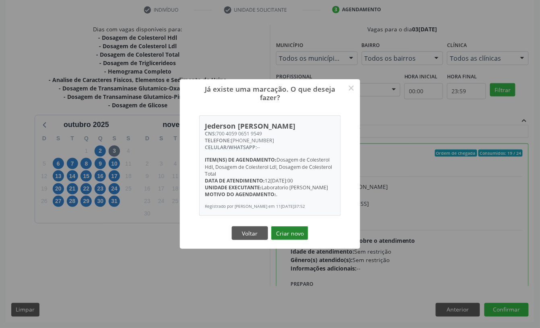
click at [294, 234] on button "Criar novo" at bounding box center [289, 233] width 37 height 14
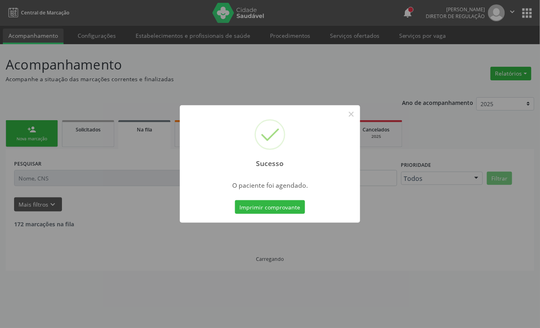
scroll to position [0, 0]
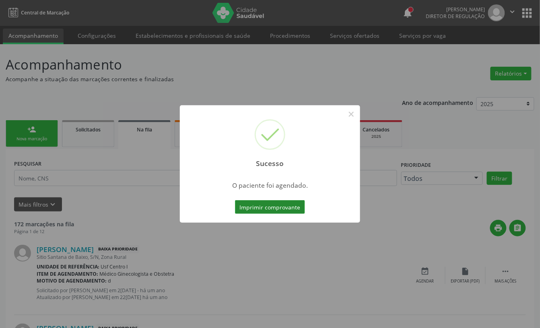
click at [278, 204] on button "Imprimir comprovante" at bounding box center [270, 207] width 70 height 14
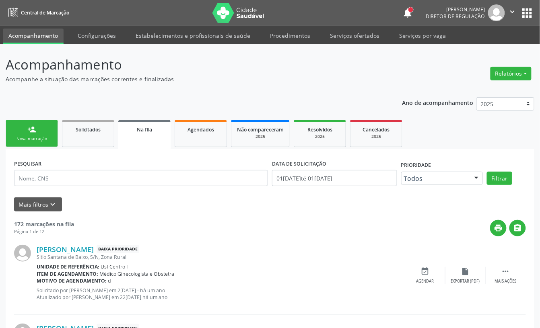
click at [44, 138] on div "Nova marcação" at bounding box center [32, 139] width 40 height 6
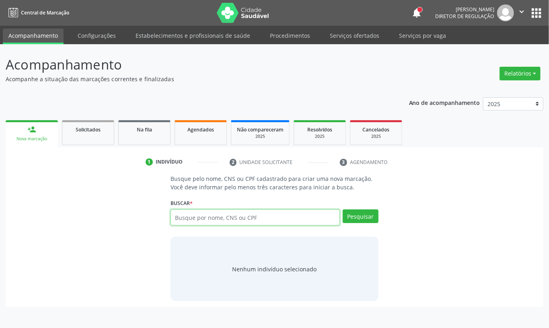
click at [192, 221] on input "text" at bounding box center [255, 218] width 169 height 16
type input "7"
type input "898005107597892"
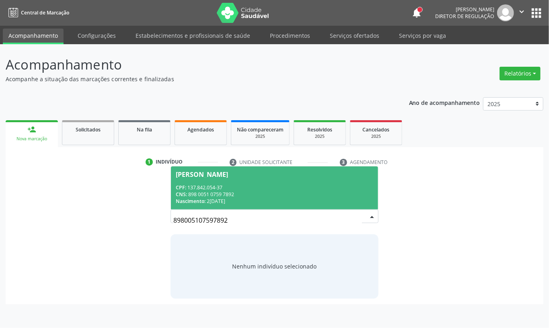
click at [213, 198] on div "Nascimento: [DATE]" at bounding box center [275, 201] width 198 height 7
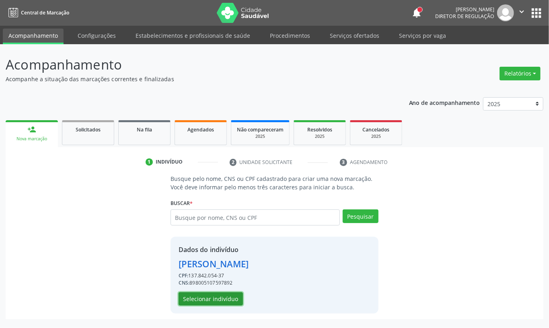
click at [208, 299] on button "Selecionar indivíduo" at bounding box center [211, 299] width 64 height 14
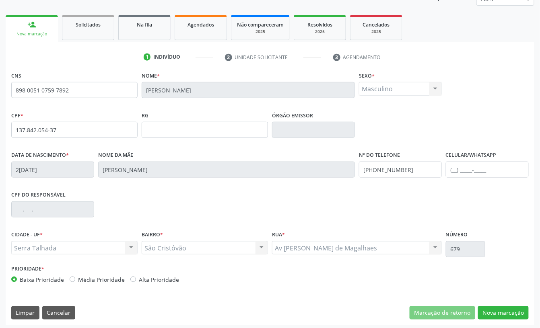
scroll to position [108, 0]
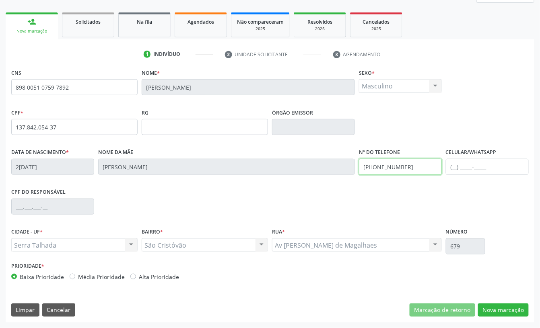
click at [380, 171] on input "[PHONE_NUMBER]" at bounding box center [400, 167] width 83 height 16
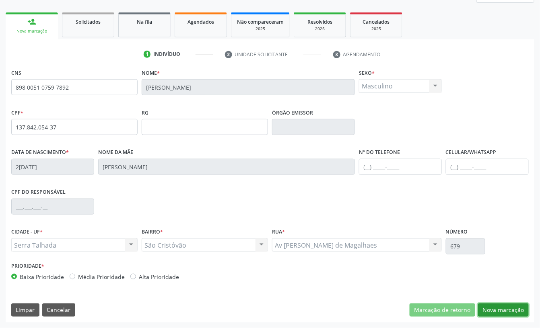
click at [512, 315] on button "Nova marcação" at bounding box center [503, 311] width 51 height 14
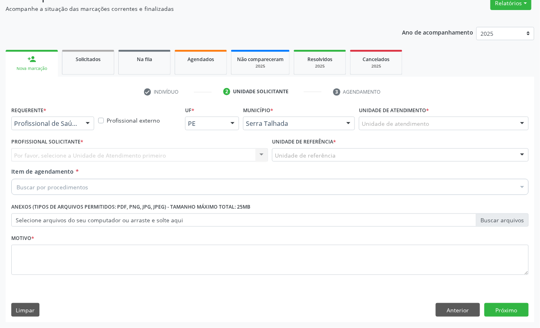
scroll to position [71, 0]
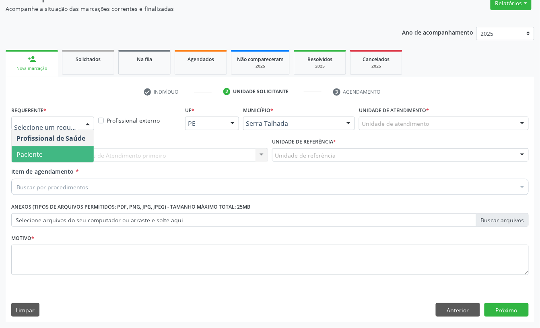
click at [58, 154] on span "Paciente" at bounding box center [53, 154] width 82 height 16
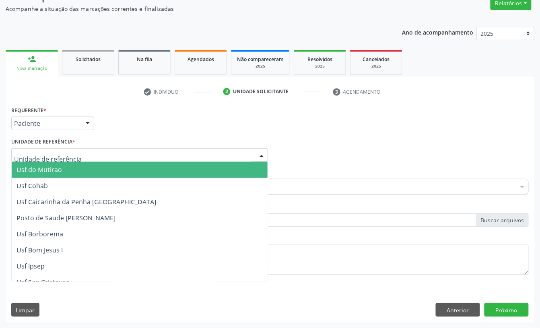
type input "n"
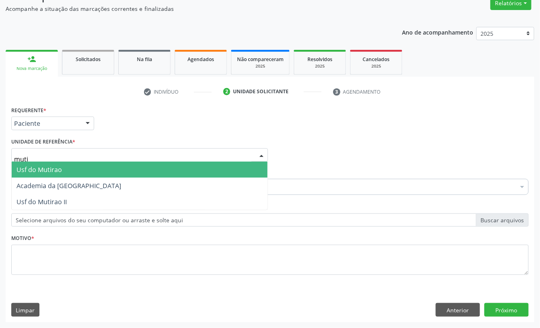
type input "mutir"
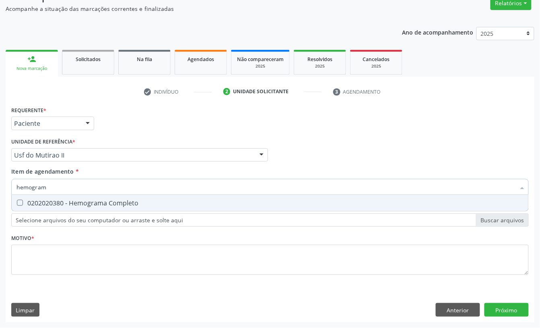
type input "hemograma"
click at [60, 205] on div "0202020380 - Hemograma Completo" at bounding box center [269, 203] width 507 height 6
checkbox Completo "true"
click at [56, 185] on input "hemograma" at bounding box center [265, 187] width 499 height 16
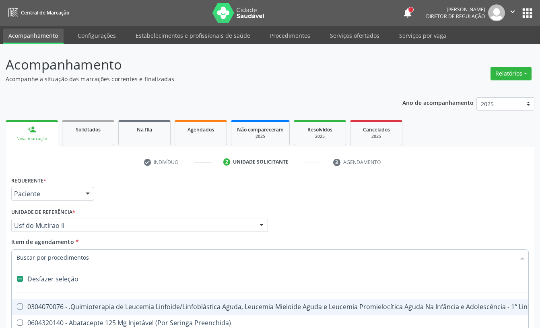
scroll to position [71, 0]
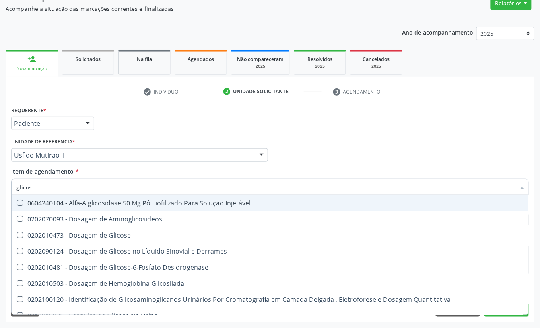
type input "glicose"
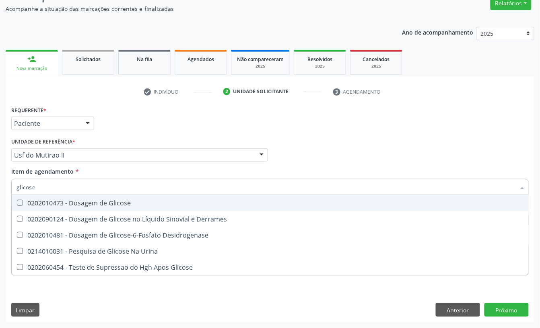
click at [55, 204] on div "0202010473 - Dosagem de Glicose" at bounding box center [269, 203] width 507 height 6
checkbox Glicose "true"
click at [52, 187] on input "glicose" at bounding box center [265, 187] width 499 height 16
type input "cole"
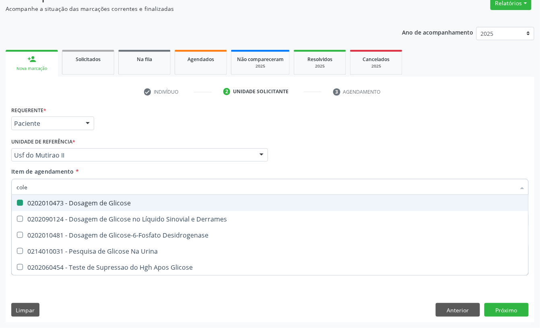
checkbox Glicose "false"
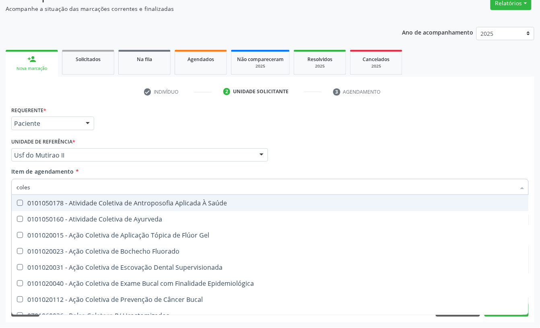
type input "colest"
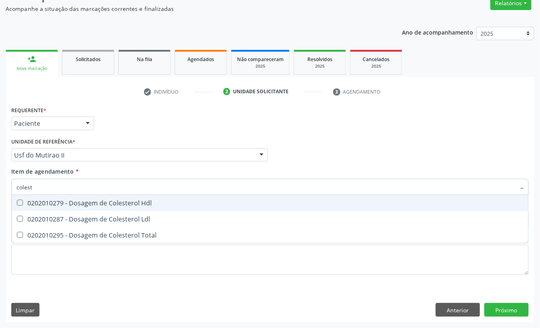
click at [51, 203] on div "0202010279 - Dosagem de Colesterol Hdl" at bounding box center [269, 203] width 507 height 6
checkbox Hdl "true"
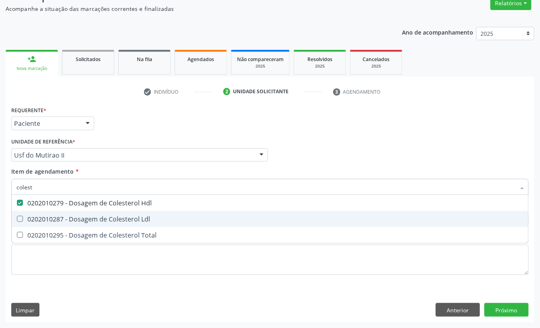
click at [39, 216] on div "0202010287 - Dosagem de Colesterol Ldl" at bounding box center [269, 219] width 507 height 6
checkbox Ldl "true"
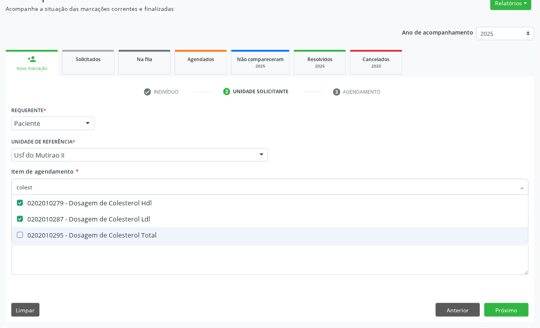
drag, startPoint x: 36, startPoint y: 228, endPoint x: 33, endPoint y: 203, distance: 25.2
click at [35, 228] on span "0202010295 - Dosagem de Colesterol Total" at bounding box center [270, 235] width 517 height 16
checkbox Total "true"
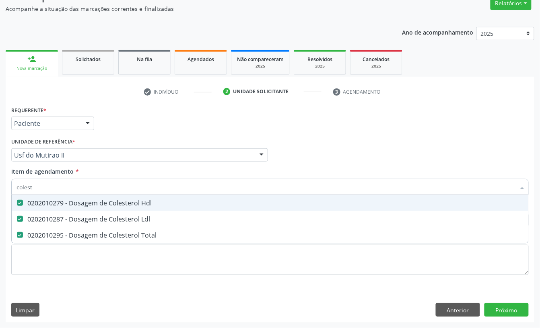
click at [33, 185] on input "colest" at bounding box center [265, 187] width 499 height 16
checkbox Hdl "false"
checkbox Ldl "false"
checkbox Total "false"
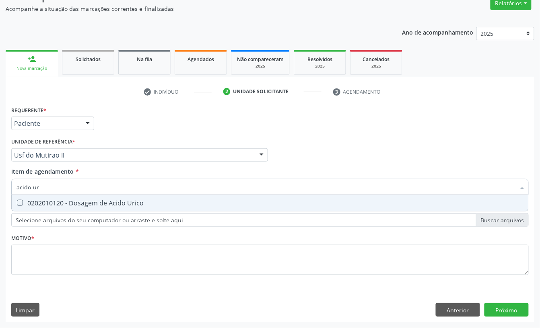
type input "acido uri"
click at [34, 200] on div "0202010120 - Dosagem de Acido Urico" at bounding box center [269, 203] width 507 height 6
checkbox Urico "true"
click at [36, 187] on input "acido uri" at bounding box center [265, 187] width 499 height 16
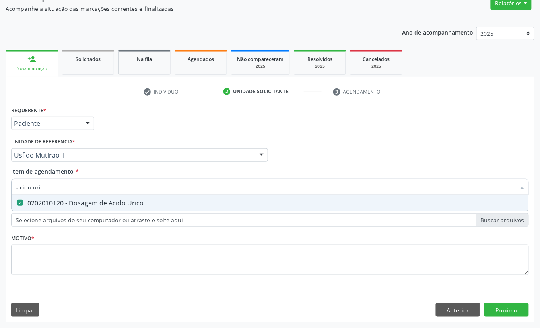
click at [37, 187] on input "acido uri" at bounding box center [265, 187] width 499 height 16
type input "pro"
checkbox Urico "false"
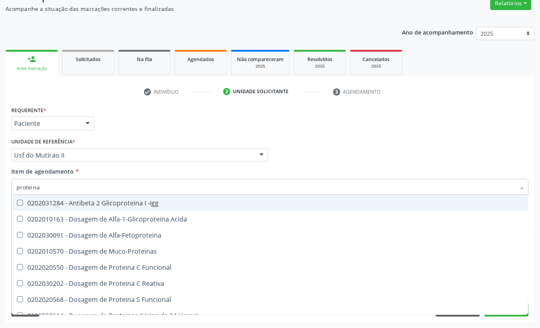
type input "proteina c"
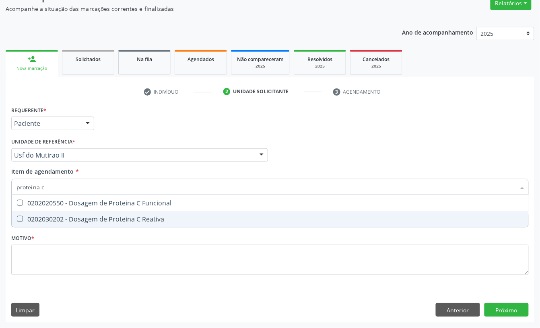
click at [50, 213] on span "0202030202 - Dosagem de Proteina C Reativa" at bounding box center [270, 219] width 517 height 16
checkbox Reativa "true"
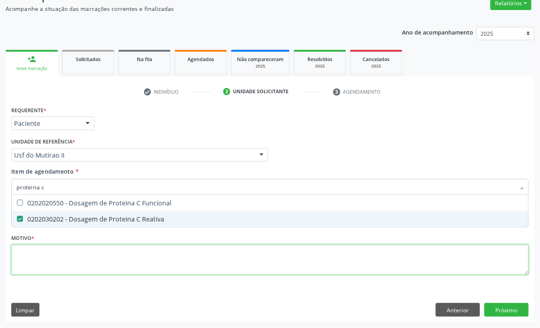
click at [51, 266] on div "Requerente * Paciente Profissional de Saúde Paciente Nenhum resultado encontrad…" at bounding box center [269, 195] width 517 height 182
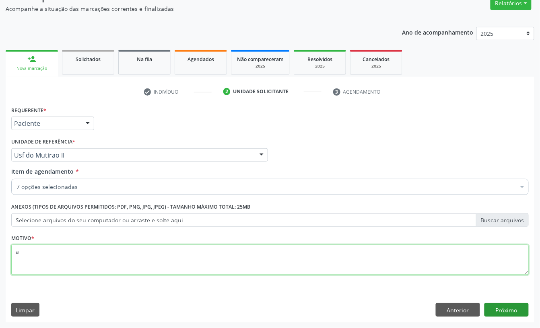
type textarea "a"
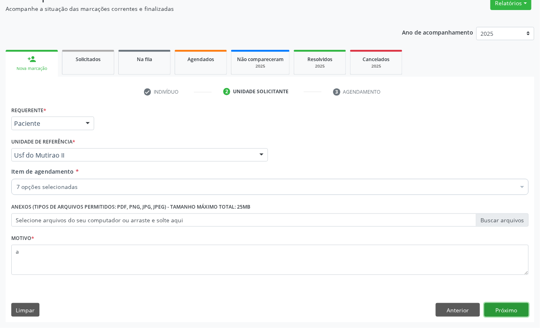
click at [496, 310] on button "Próximo" at bounding box center [506, 310] width 44 height 14
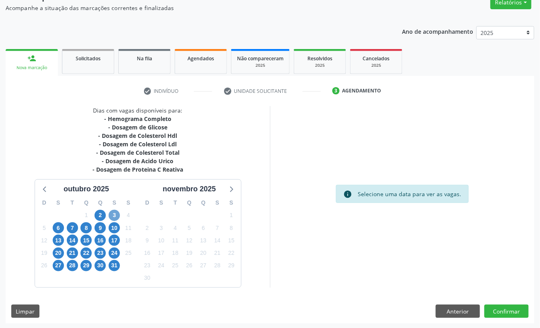
click at [117, 214] on span "3" at bounding box center [114, 215] width 11 height 11
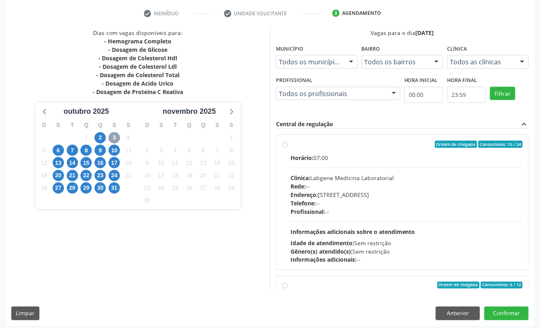
scroll to position [153, 0]
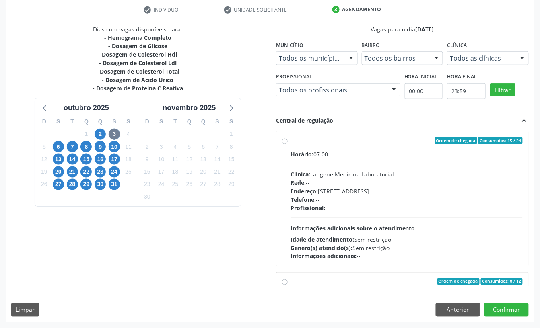
click at [342, 199] on div "Telefone: --" at bounding box center [406, 200] width 232 height 8
click at [288, 144] on input "Ordem de chegada Consumidos: 15 / 24 Horário: 07:00 Clínica: Labgene Medicina L…" at bounding box center [285, 140] width 6 height 7
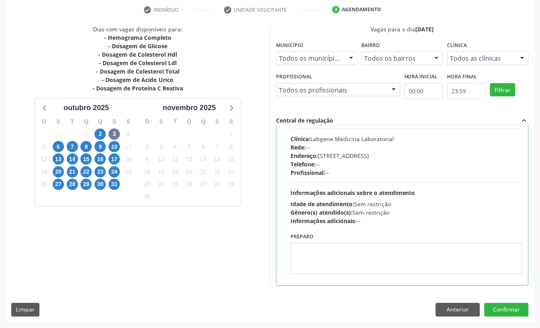
scroll to position [0, 0]
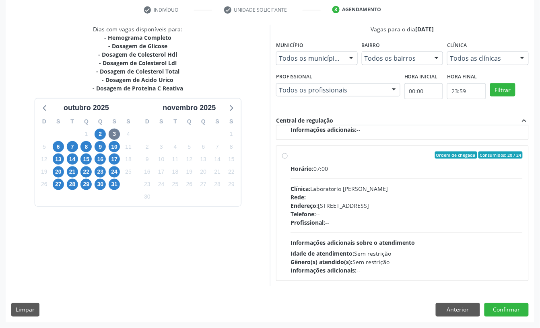
click at [451, 250] on div "Idade de atendimento: Sem restrição" at bounding box center [406, 254] width 232 height 8
click at [288, 159] on input "Ordem de chegada Consumidos: 20 / 24 Horário: 07:00 Clínica: Laboratorio Jose P…" at bounding box center [285, 155] width 6 height 7
radio input "false"
radio input "true"
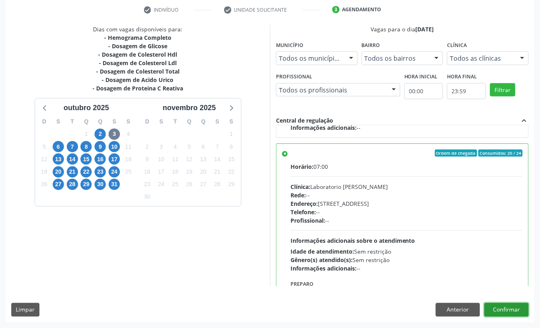
click at [497, 313] on button "Confirmar" at bounding box center [506, 310] width 44 height 14
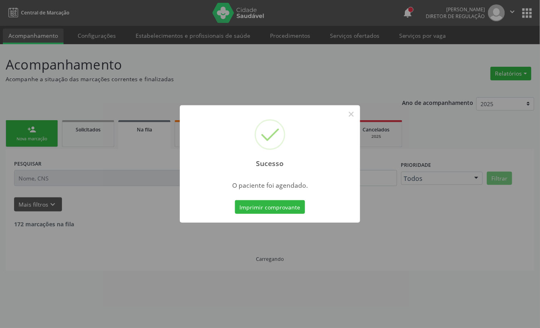
scroll to position [0, 0]
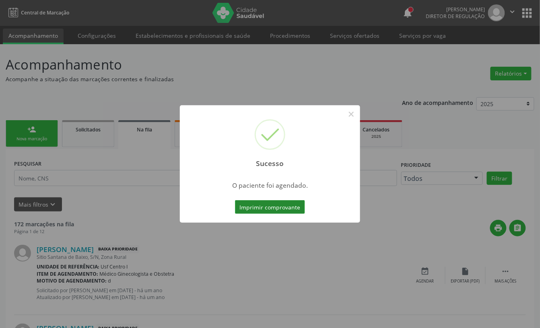
click at [273, 209] on button "Imprimir comprovante" at bounding box center [270, 207] width 70 height 14
